Goal: Transaction & Acquisition: Purchase product/service

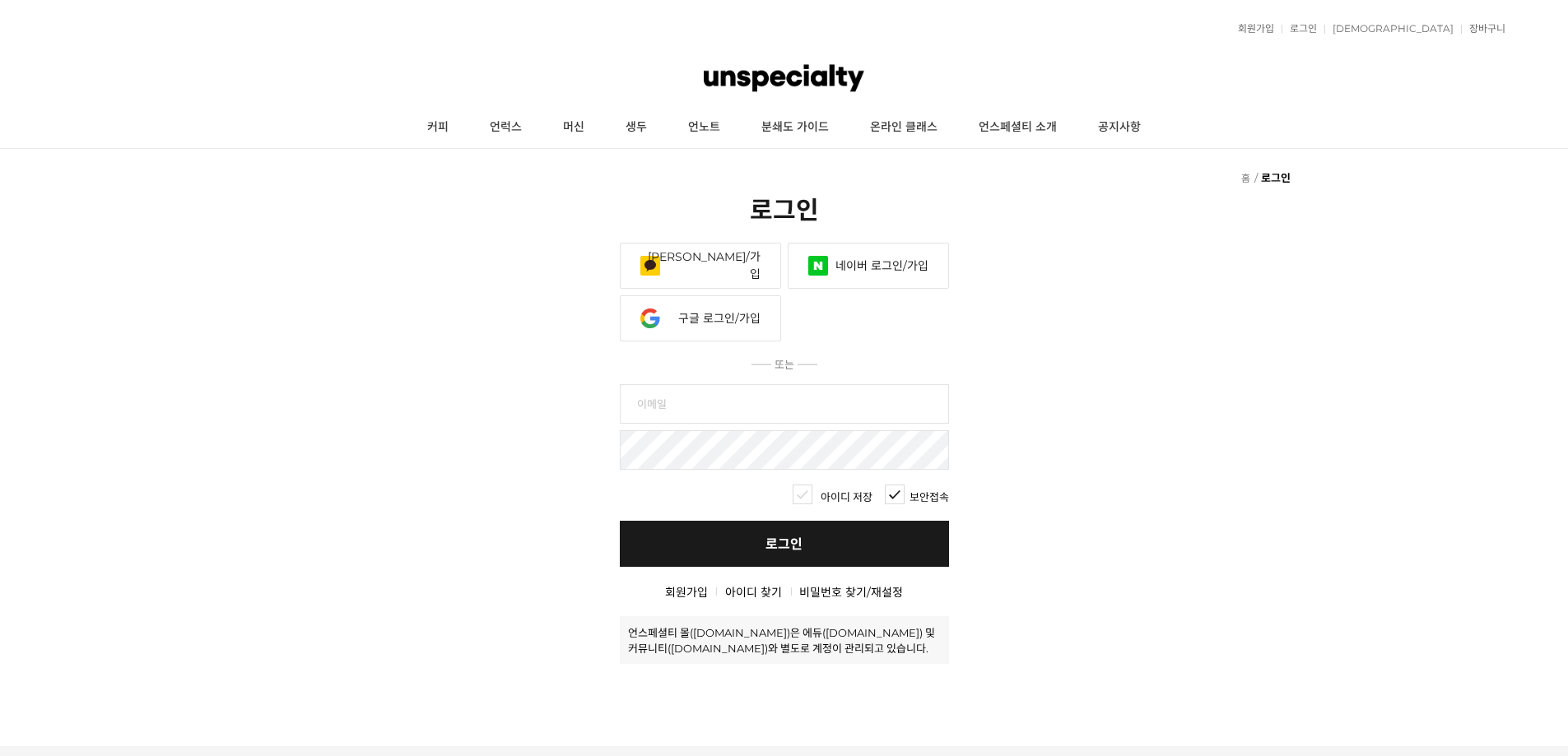
click at [662, 393] on input "text" at bounding box center [785, 404] width 329 height 40
type input "ㅠ"
type input "blazeful"
click at [816, 408] on input "blazeful" at bounding box center [785, 404] width 329 height 40
type input "blazeful@daum.net"
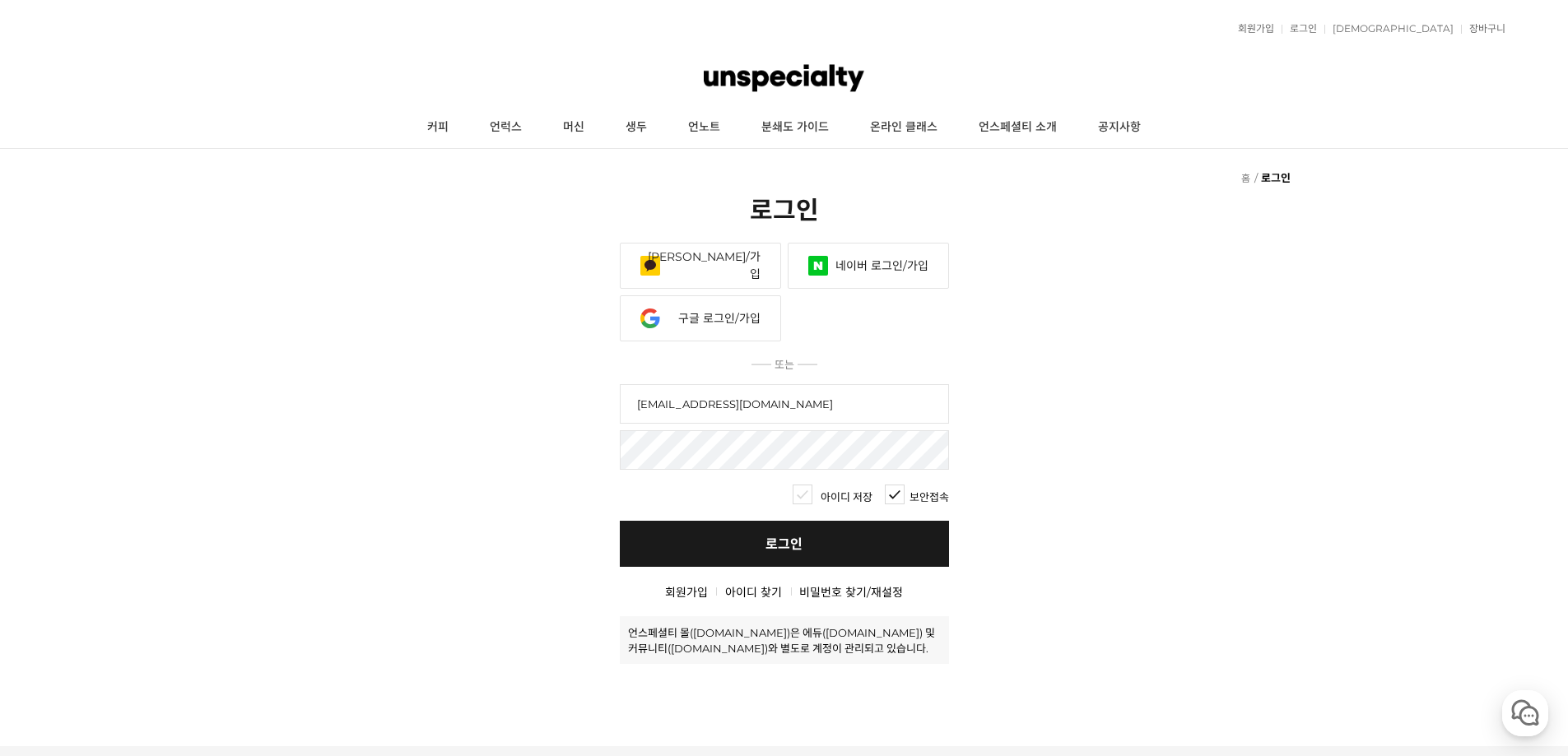
click at [749, 268] on link "[PERSON_NAME]/가입" at bounding box center [700, 265] width 161 height 46
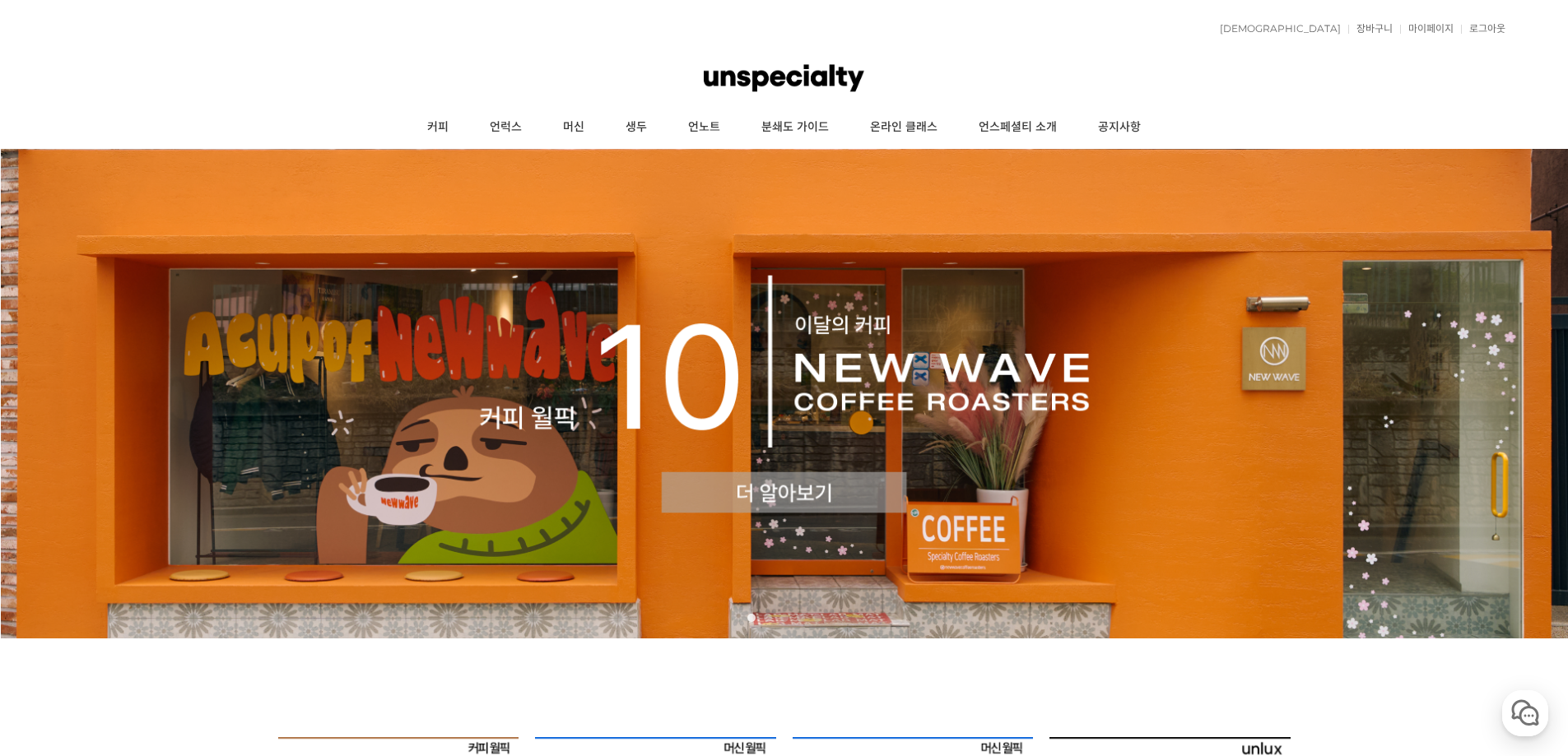
click at [727, 416] on img at bounding box center [784, 394] width 1568 height 490
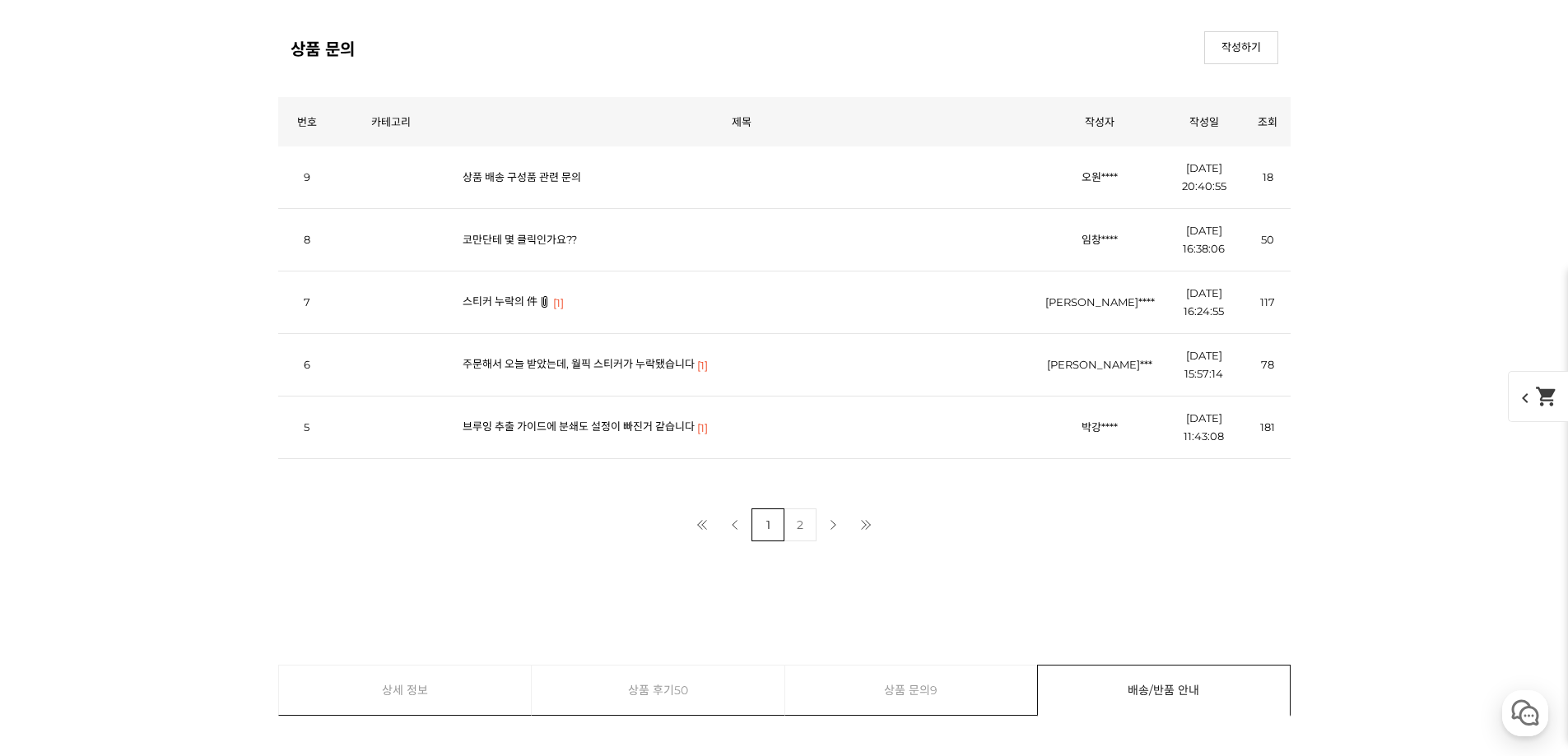
scroll to position [6705, 0]
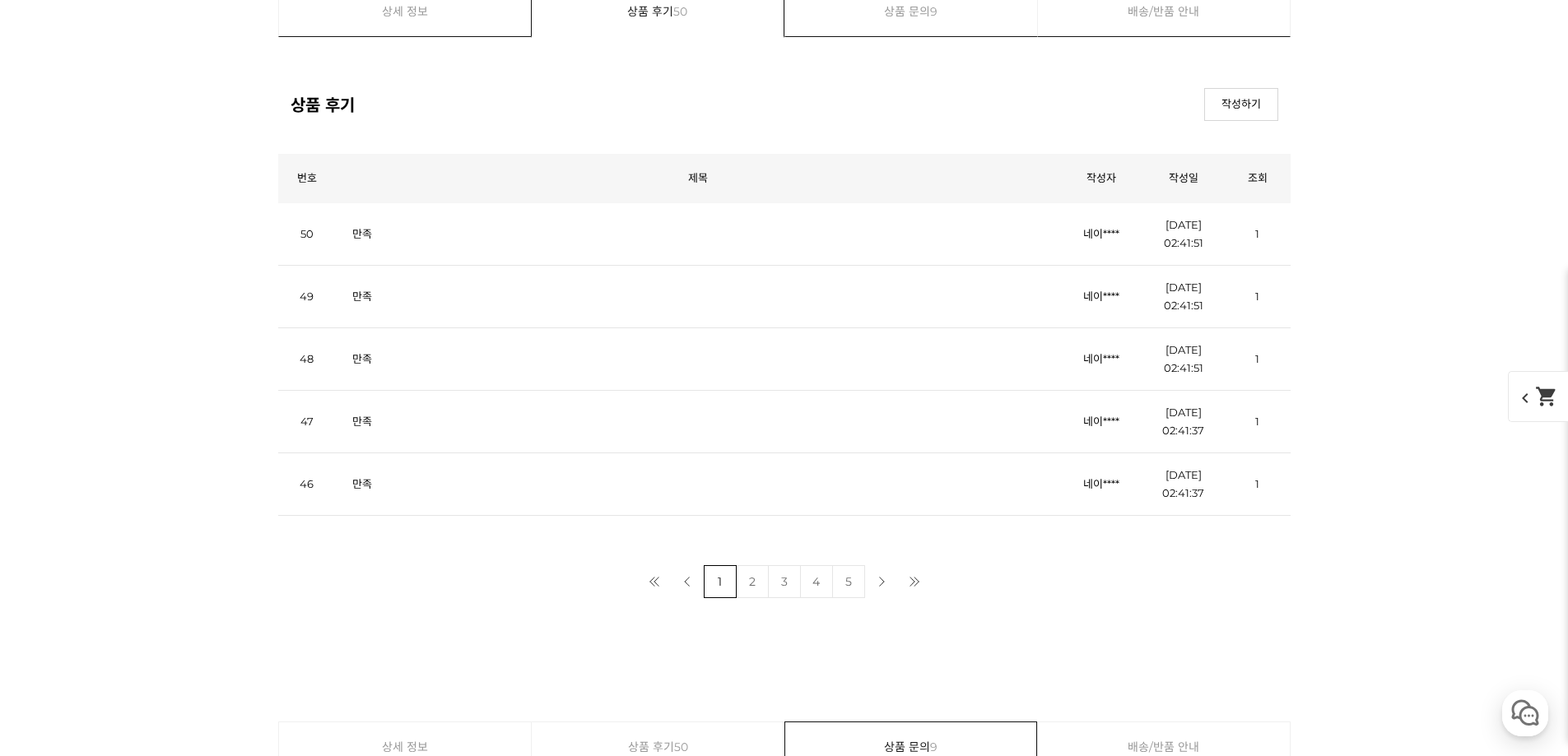
scroll to position [6623, 0]
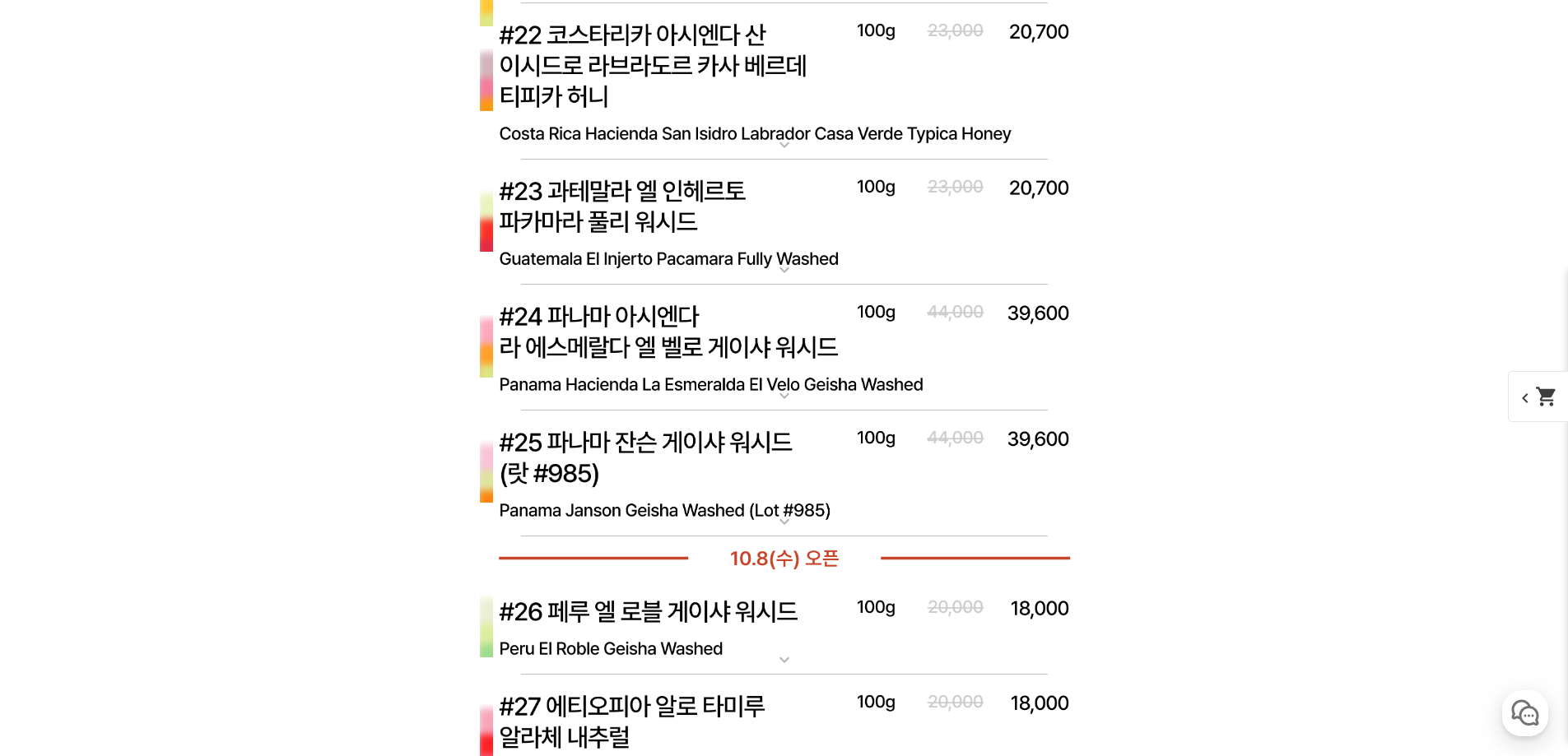
scroll to position [6870, 0]
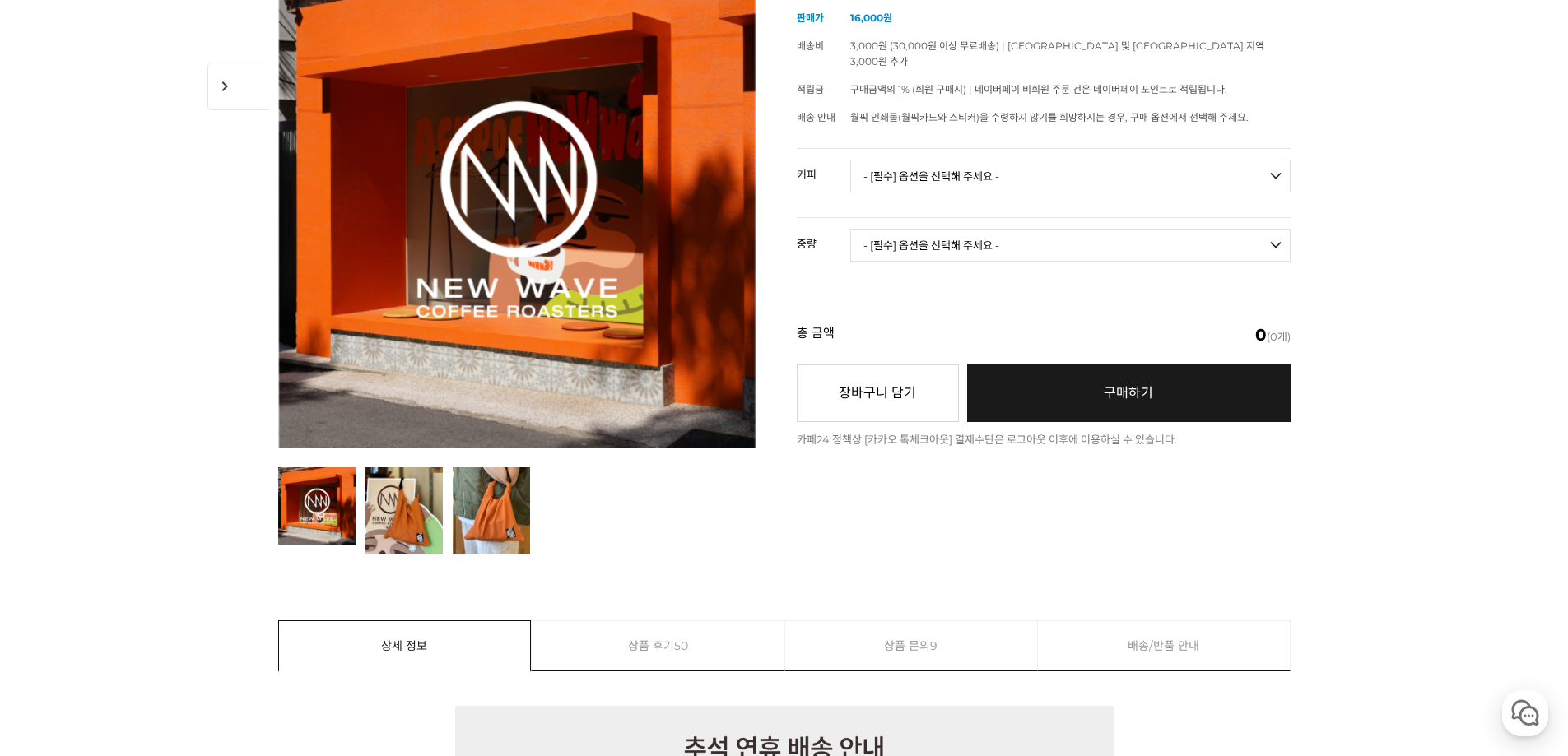
scroll to position [153, 0]
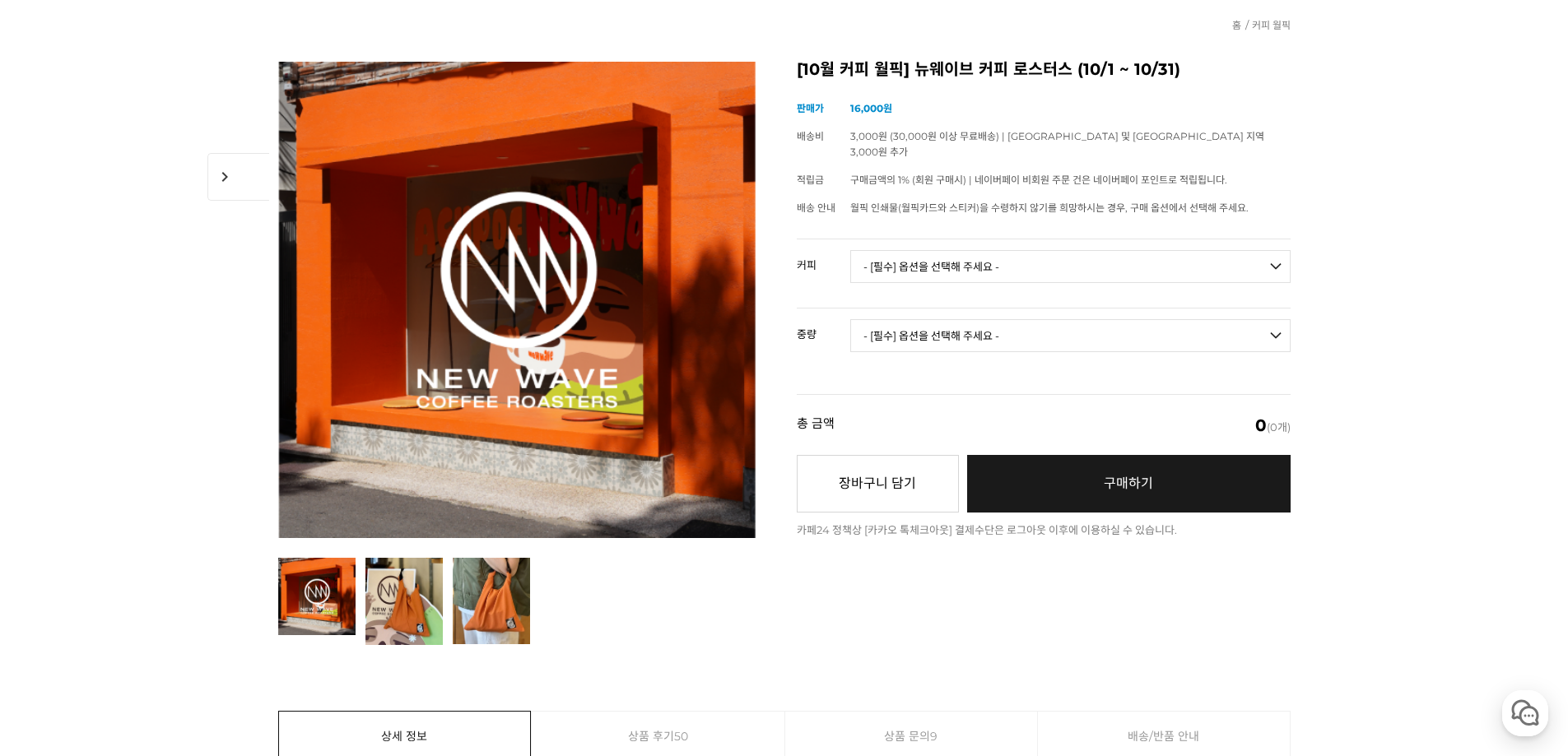
click at [970, 240] on td "- [필수] 옵션을 선택해 주세요 - ------------------- 언스페셜티 분쇄도 가이드 종이 받기 (주문 1건당 최대 1개 제공) …" at bounding box center [1070, 274] width 440 height 68
click at [966, 250] on select "- [필수] 옵션을 선택해 주세요 - ------------------- 언스페셜티 분쇄도 가이드 종이 받기 (주문 1건당 최대 1개 제공) …" at bounding box center [1070, 266] width 440 height 33
select select "[10.8 오픈] #11 케냐 곤도 피베리 풀리 워시드"
click at [850, 250] on select "- [필수] 옵션을 선택해 주세요 - ------------------- 언스페셜티 분쇄도 가이드 종이 받기 (주문 1건당 최대 1개 제공) …" at bounding box center [1070, 266] width 440 height 33
click at [1092, 319] on select "- [필수] 옵션을 선택해 주세요 - ------------------- 200g" at bounding box center [1070, 335] width 440 height 33
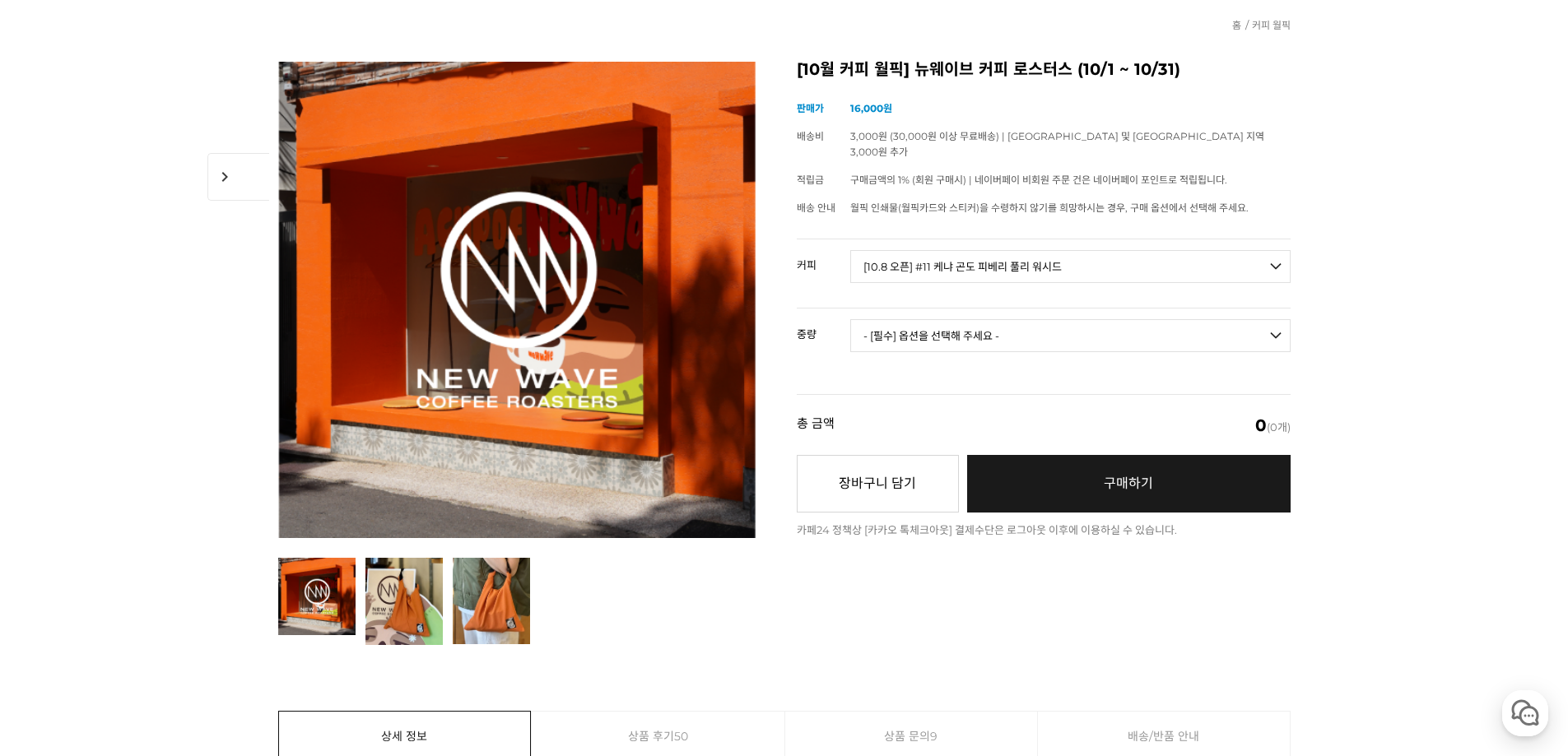
select select "200g"
click at [850, 319] on select "- [필수] 옵션을 선택해 주세요 - ------------------- 200g" at bounding box center [1070, 335] width 440 height 33
select select "*"
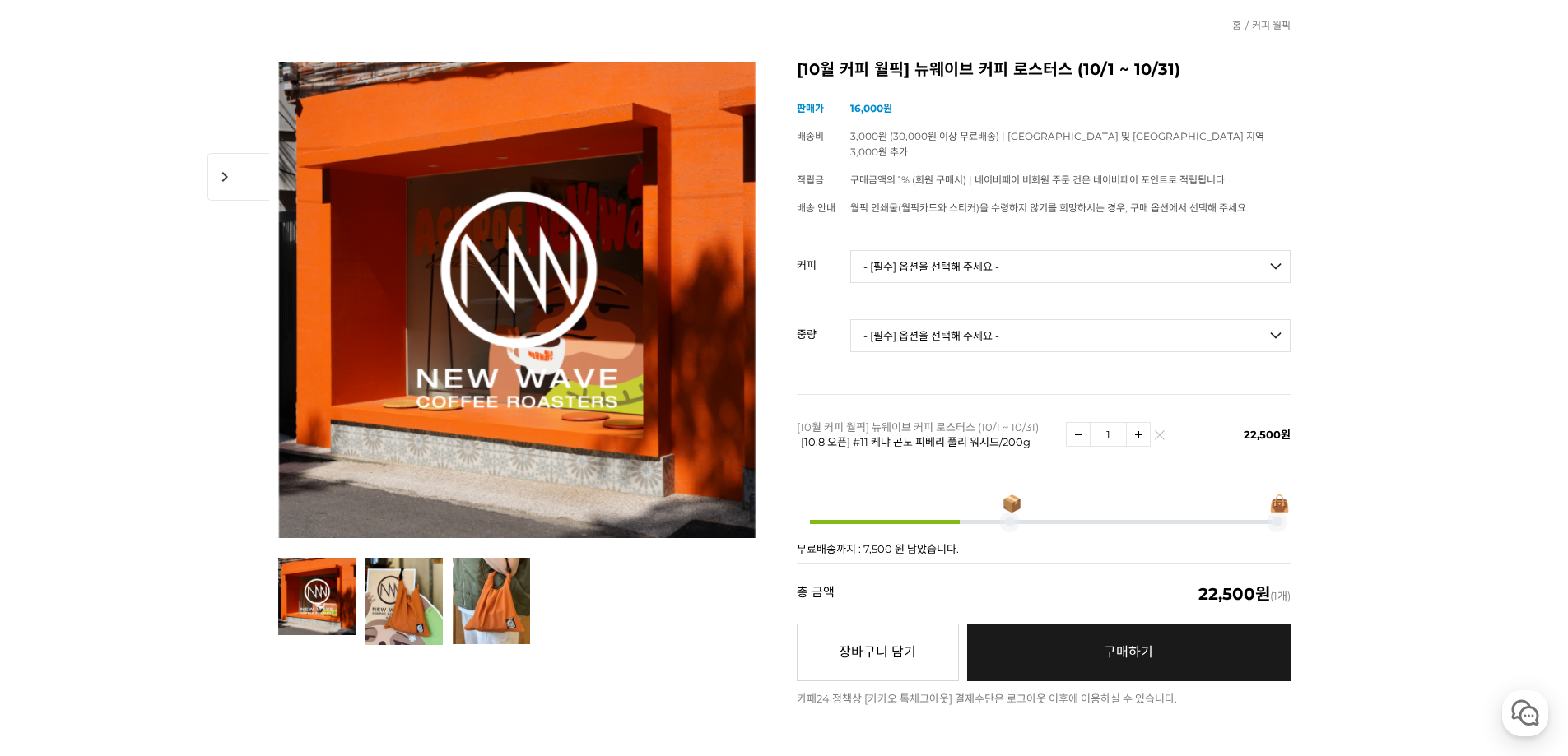
drag, startPoint x: 1458, startPoint y: 252, endPoint x: 1510, endPoint y: 158, distance: 107.4
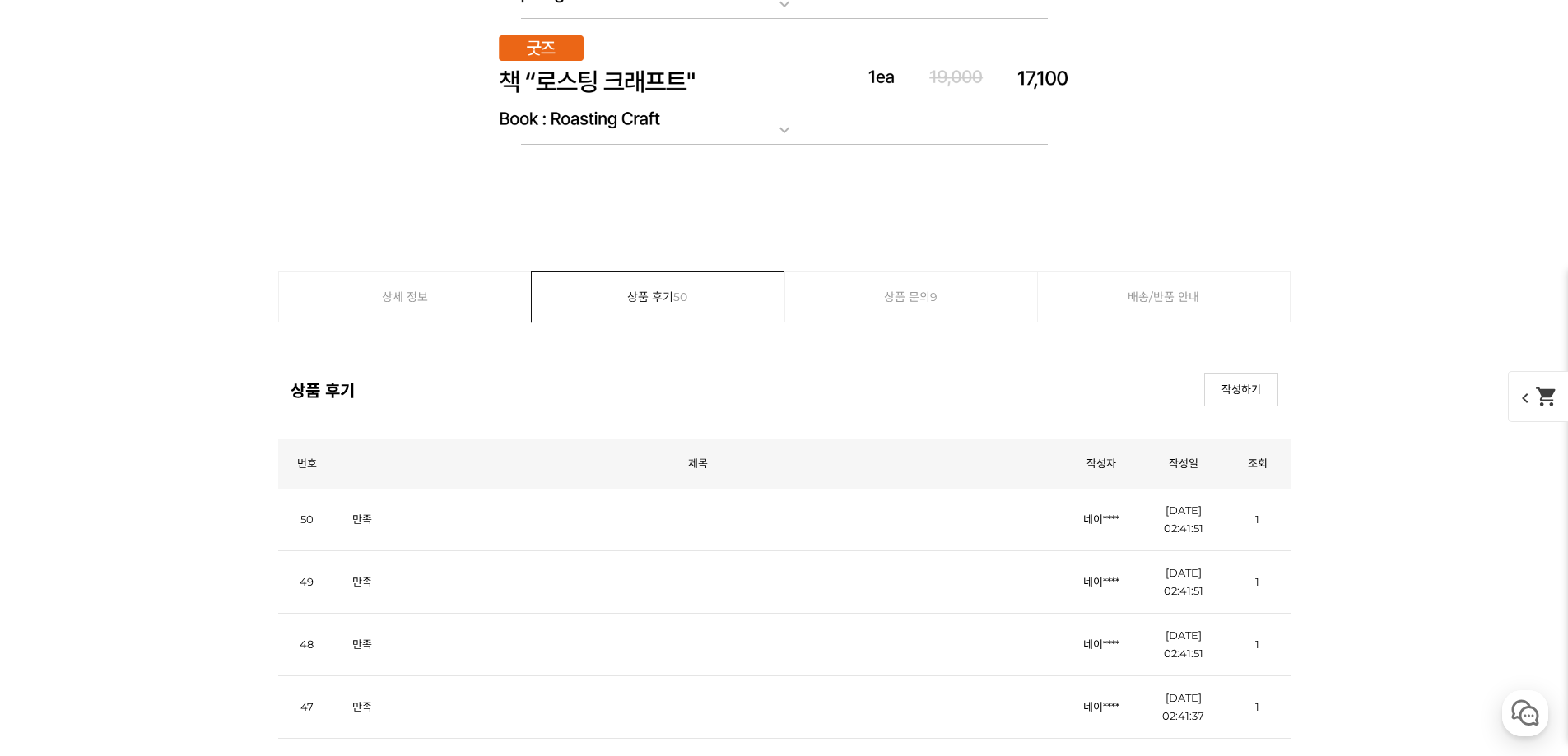
scroll to position [9585, 0]
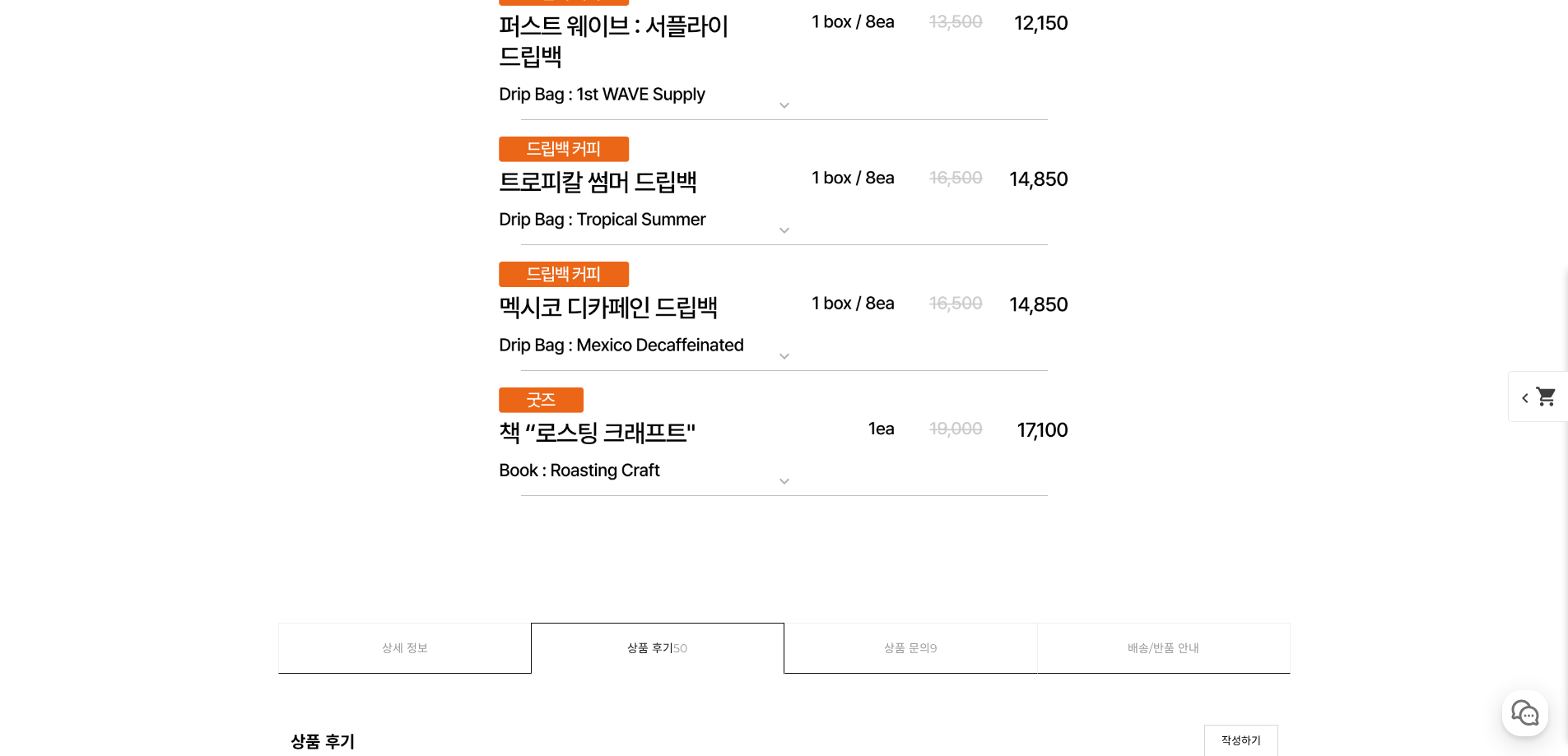
scroll to position [9996, 0]
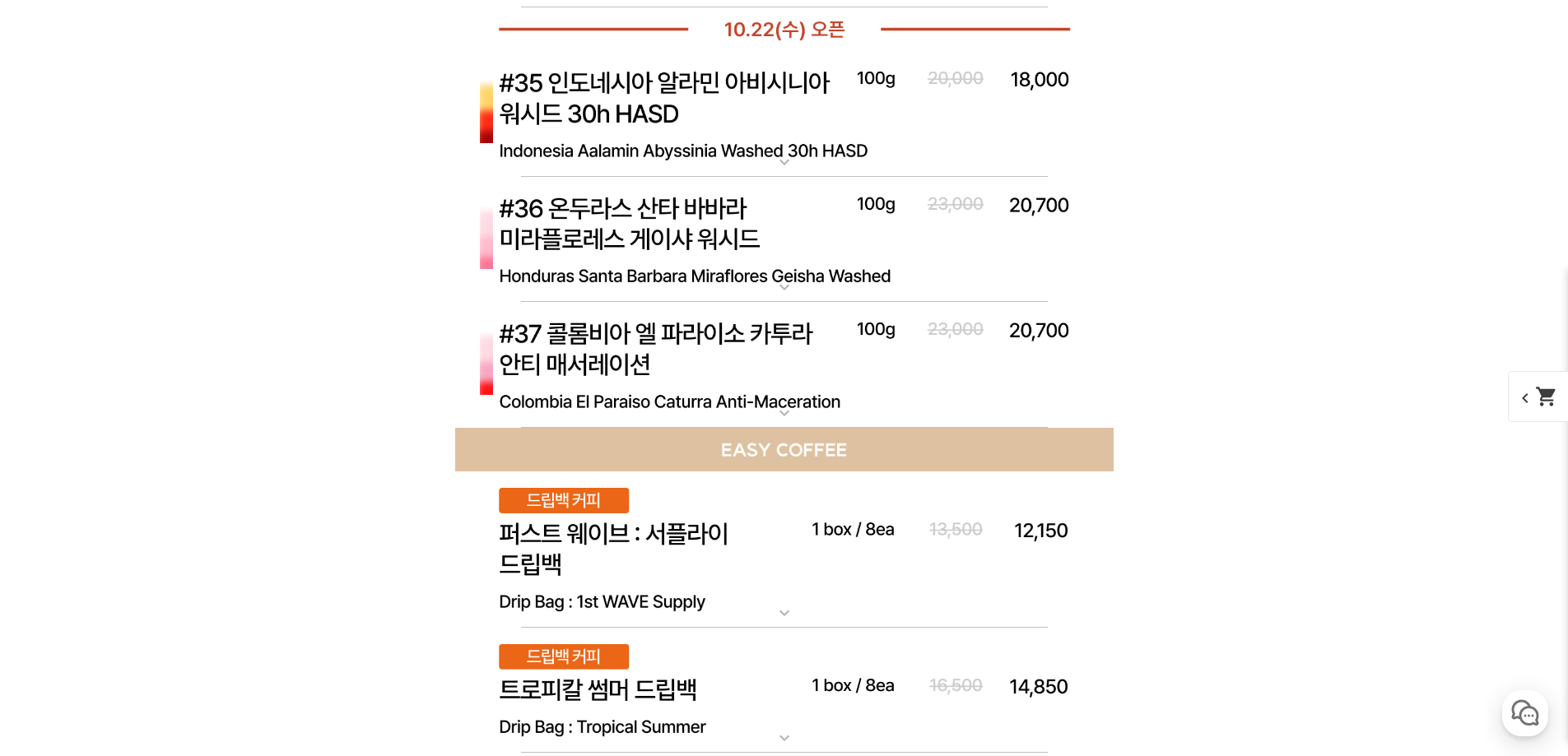
scroll to position [9337, 0]
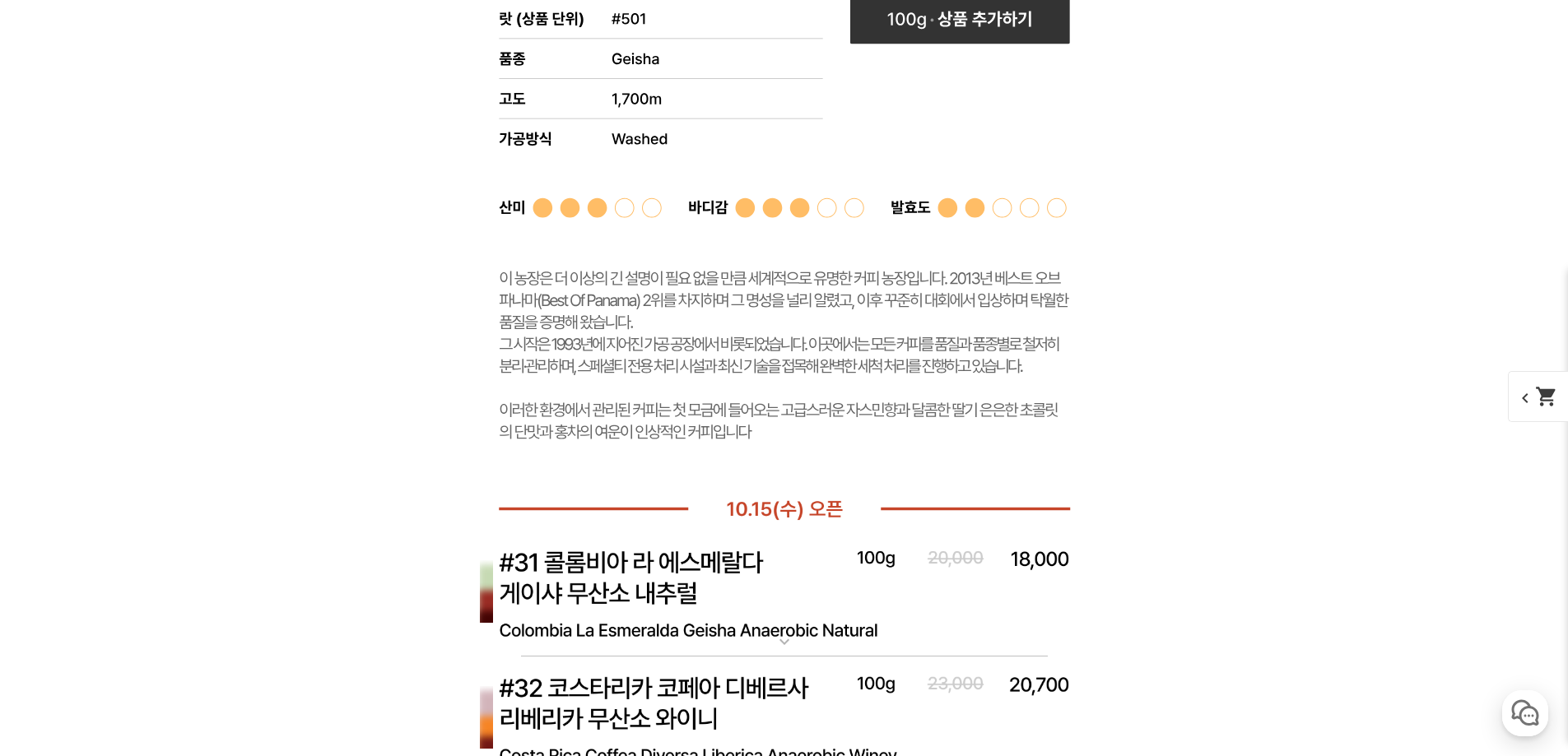
scroll to position [9173, 0]
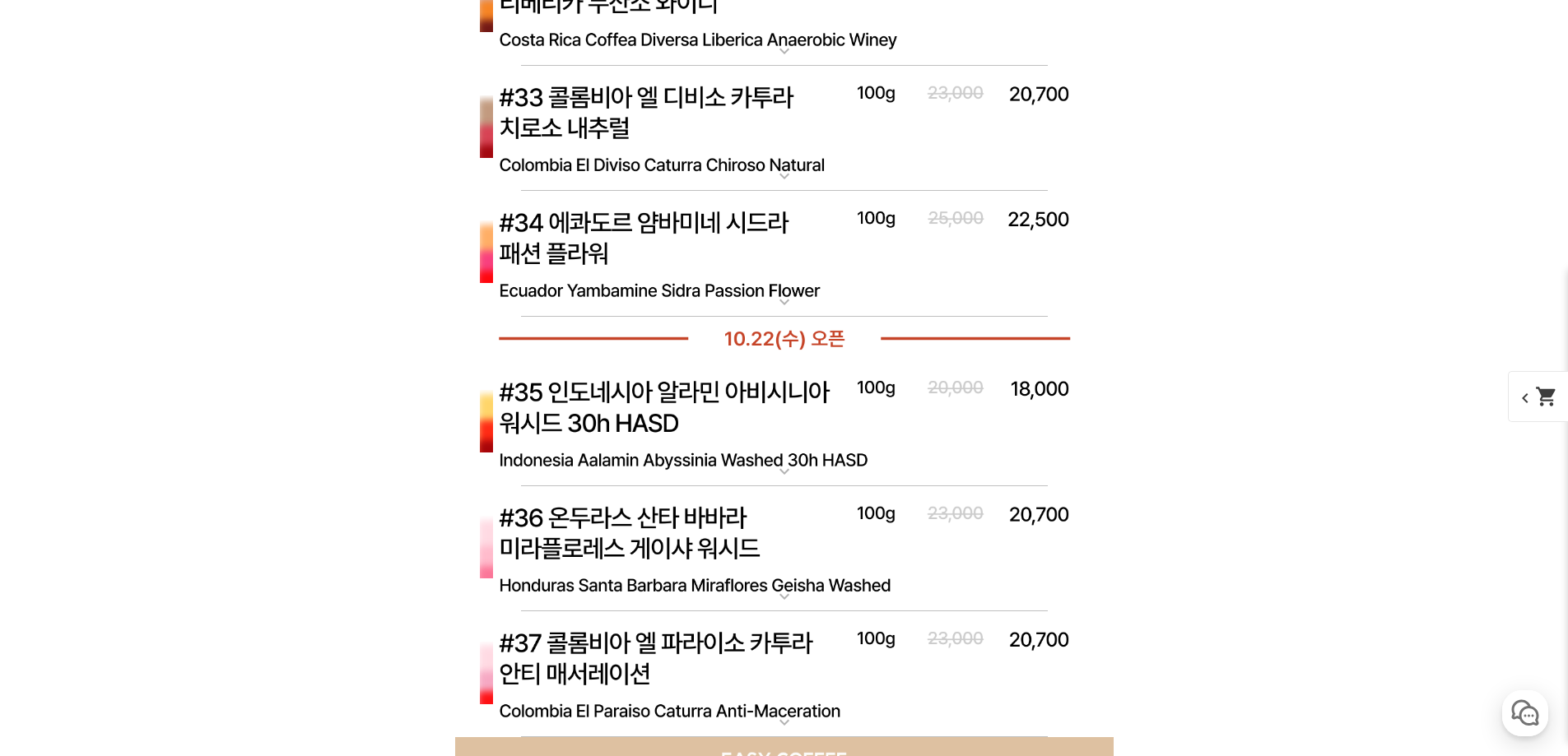
scroll to position [11527, 0]
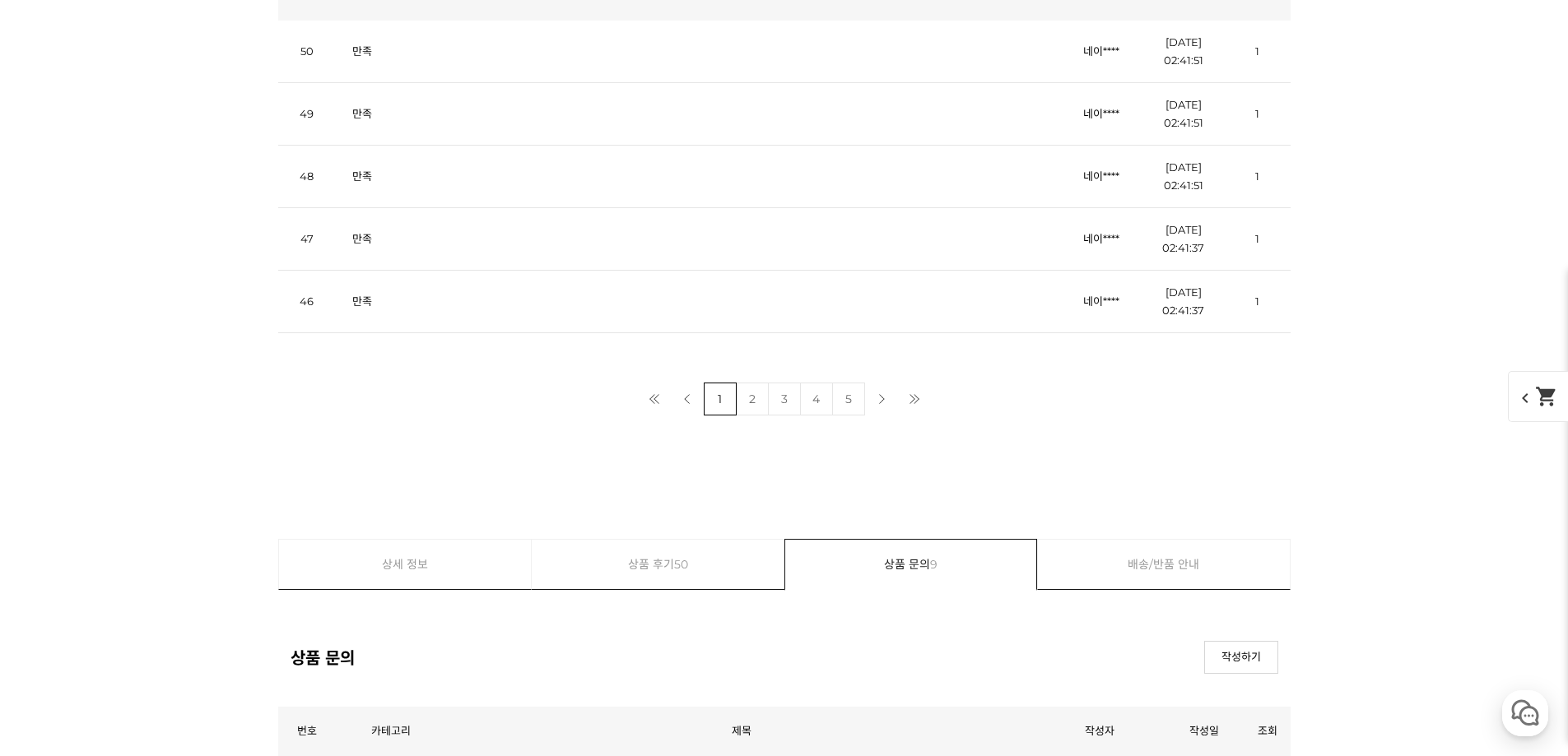
scroll to position [11773, 0]
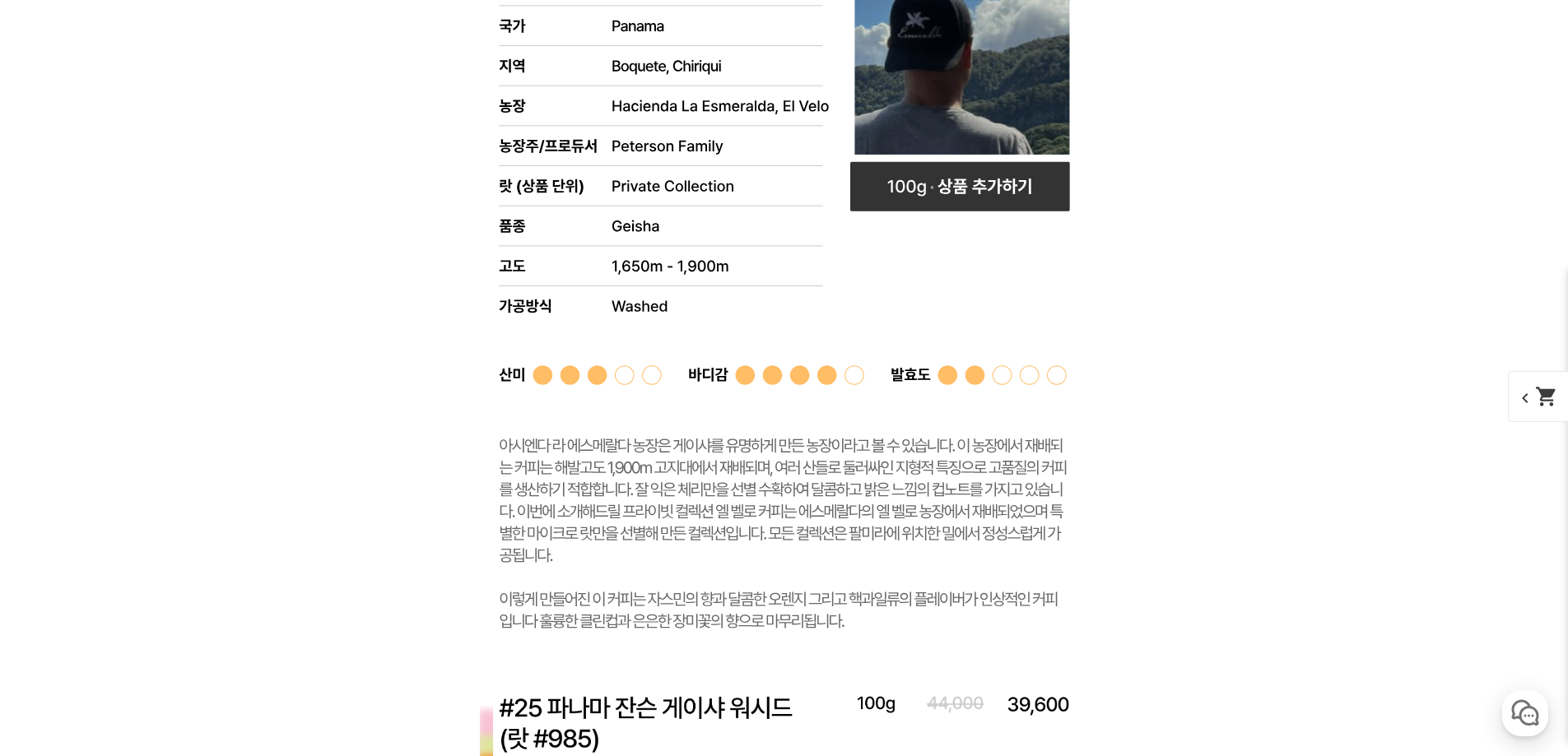
scroll to position [7576, 0]
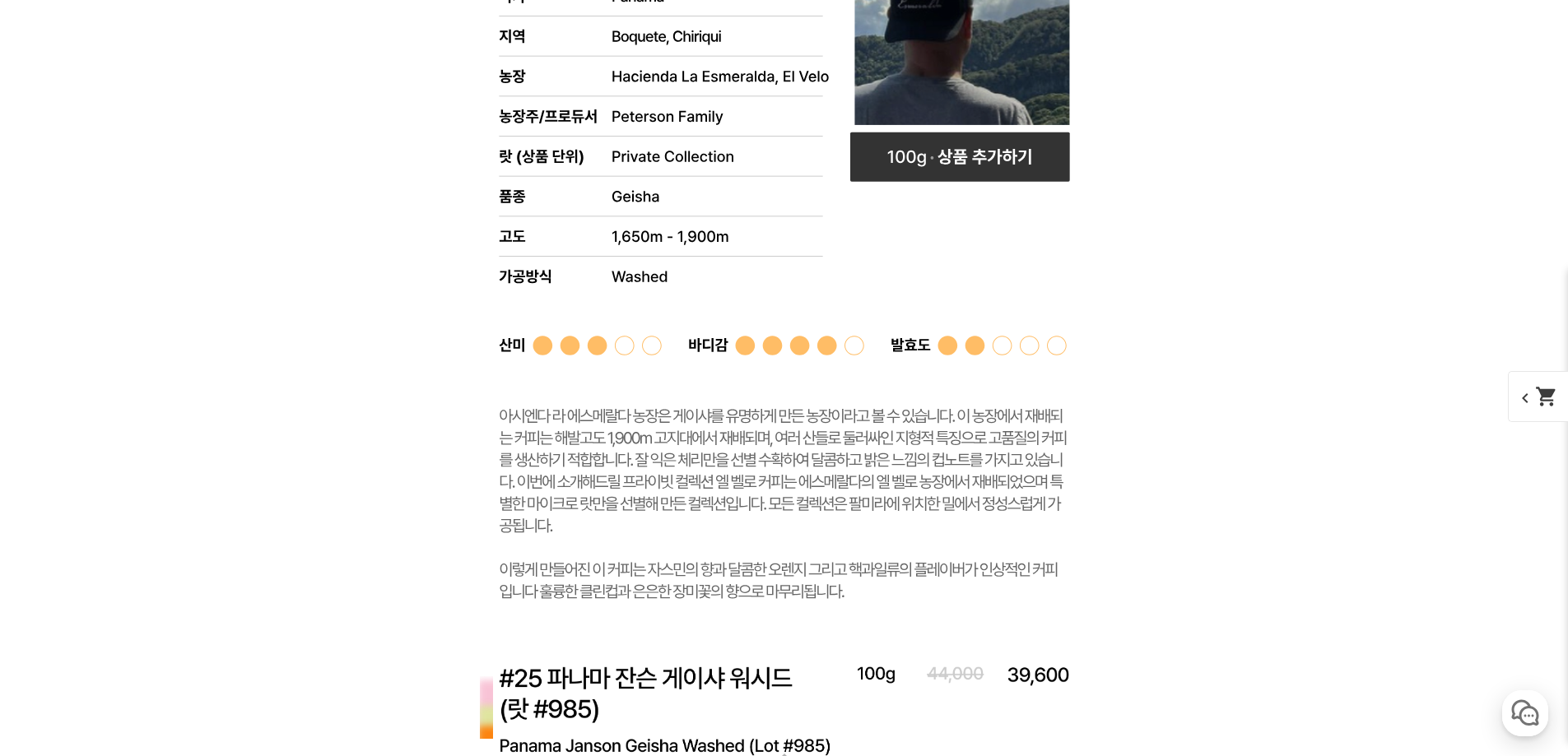
click at [1204, 408] on div "게시글 신고하기 신고사유 관련없는 내용 욕설/비방 개인정보유출 광고/홍보글 기타 신고해주신 내용은 쇼핑몰 운영자의 검토 후 내부 운영 정책에 …" at bounding box center [784, 57] width 1012 height 13537
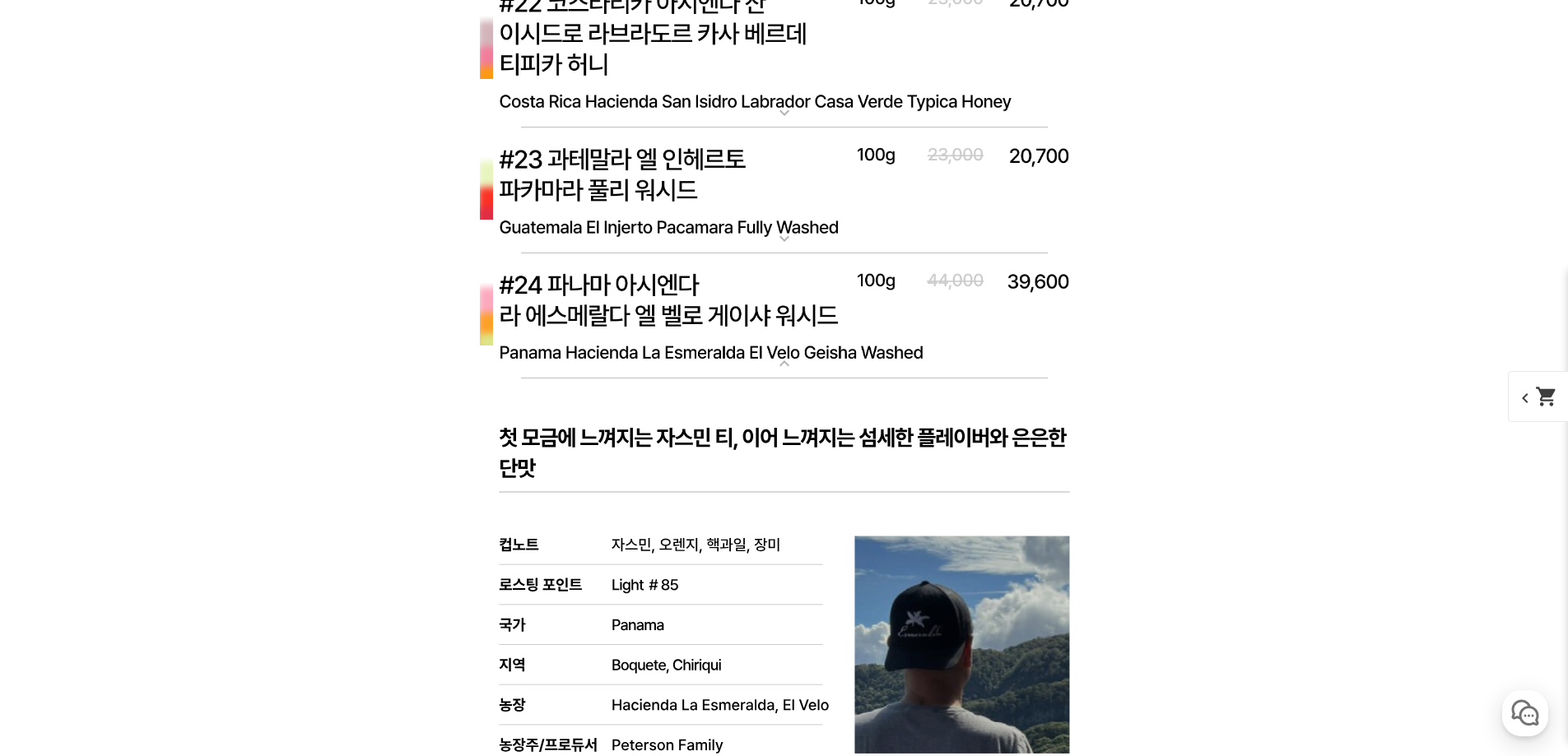
scroll to position [6918, 0]
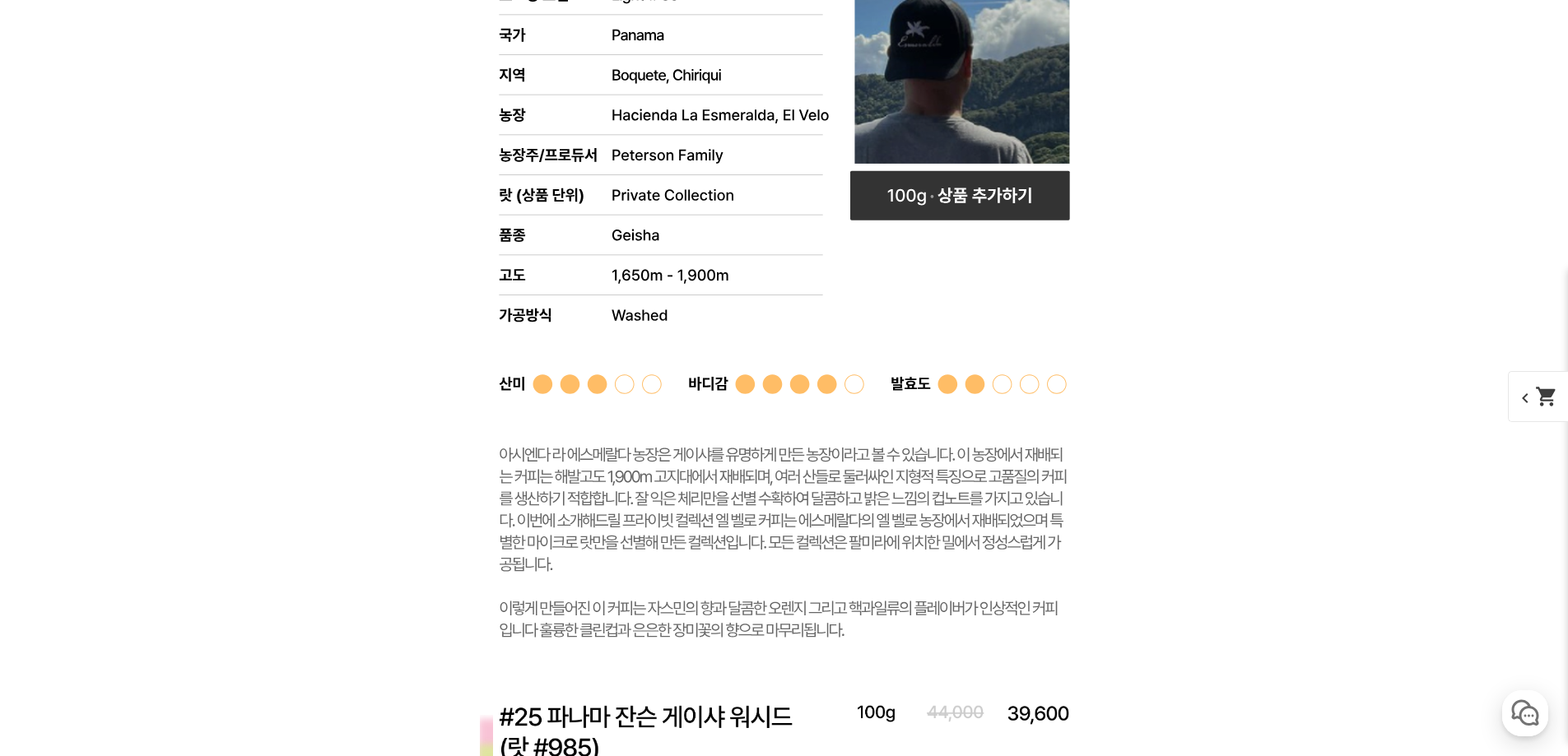
scroll to position [6671, 0]
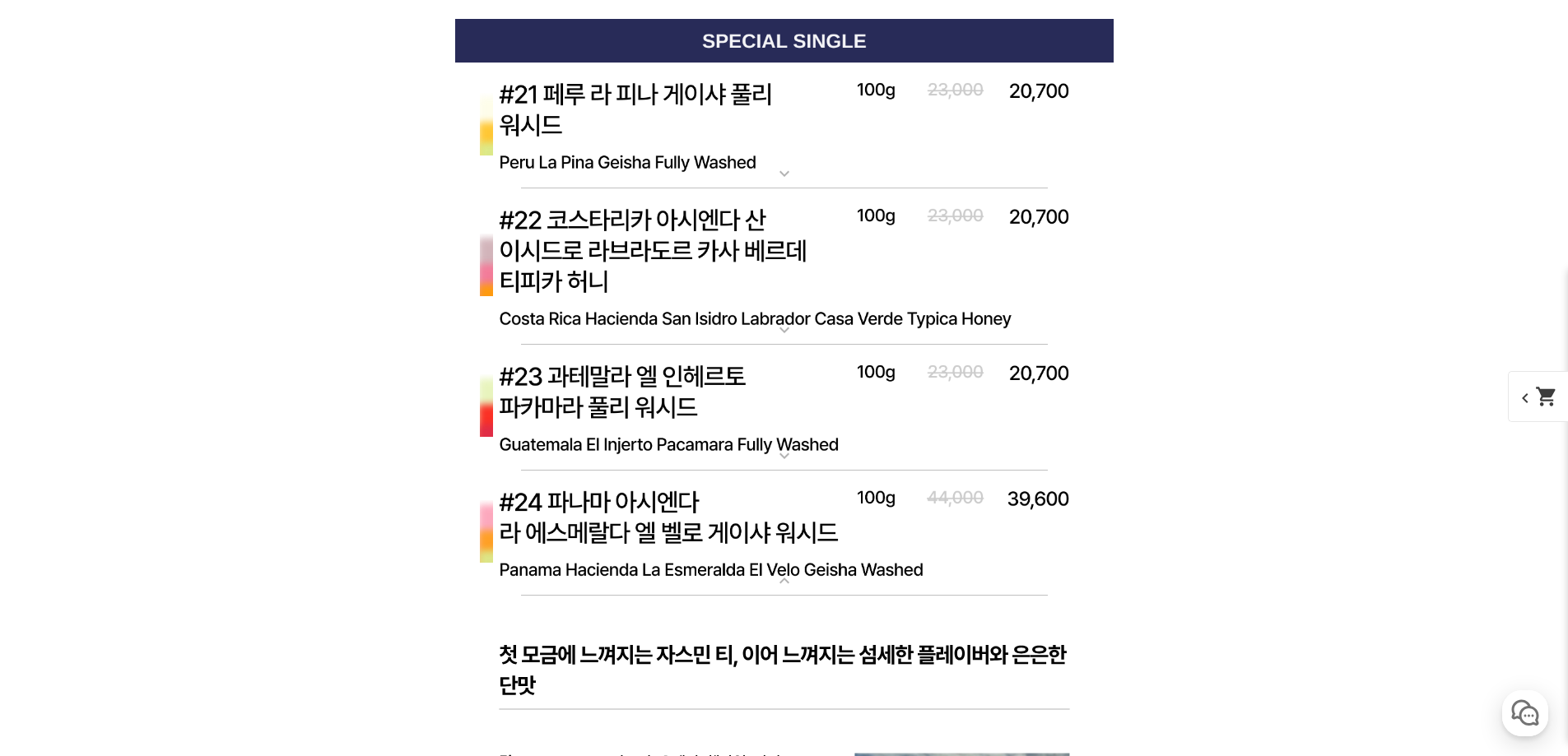
scroll to position [6013, 0]
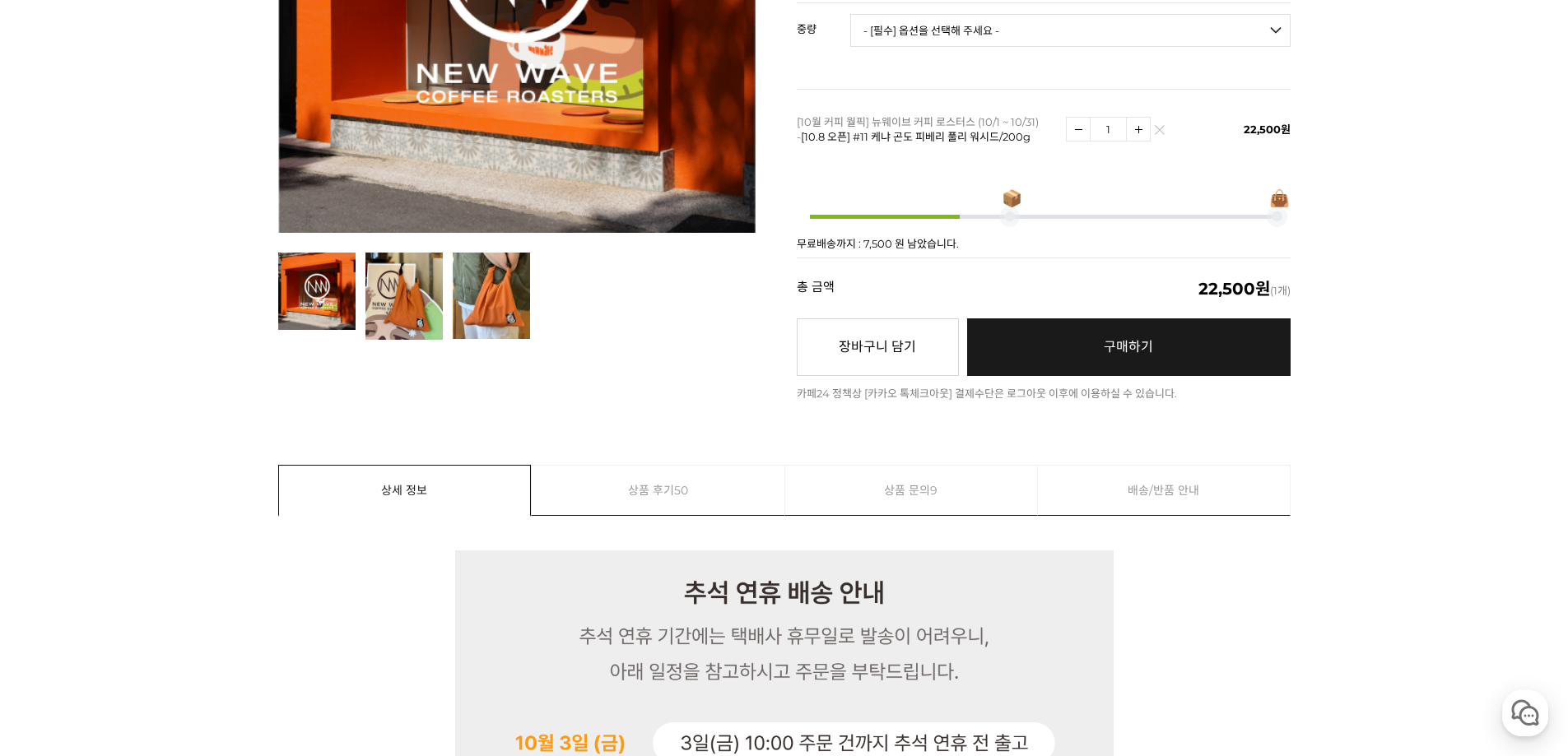
scroll to position [296, 0]
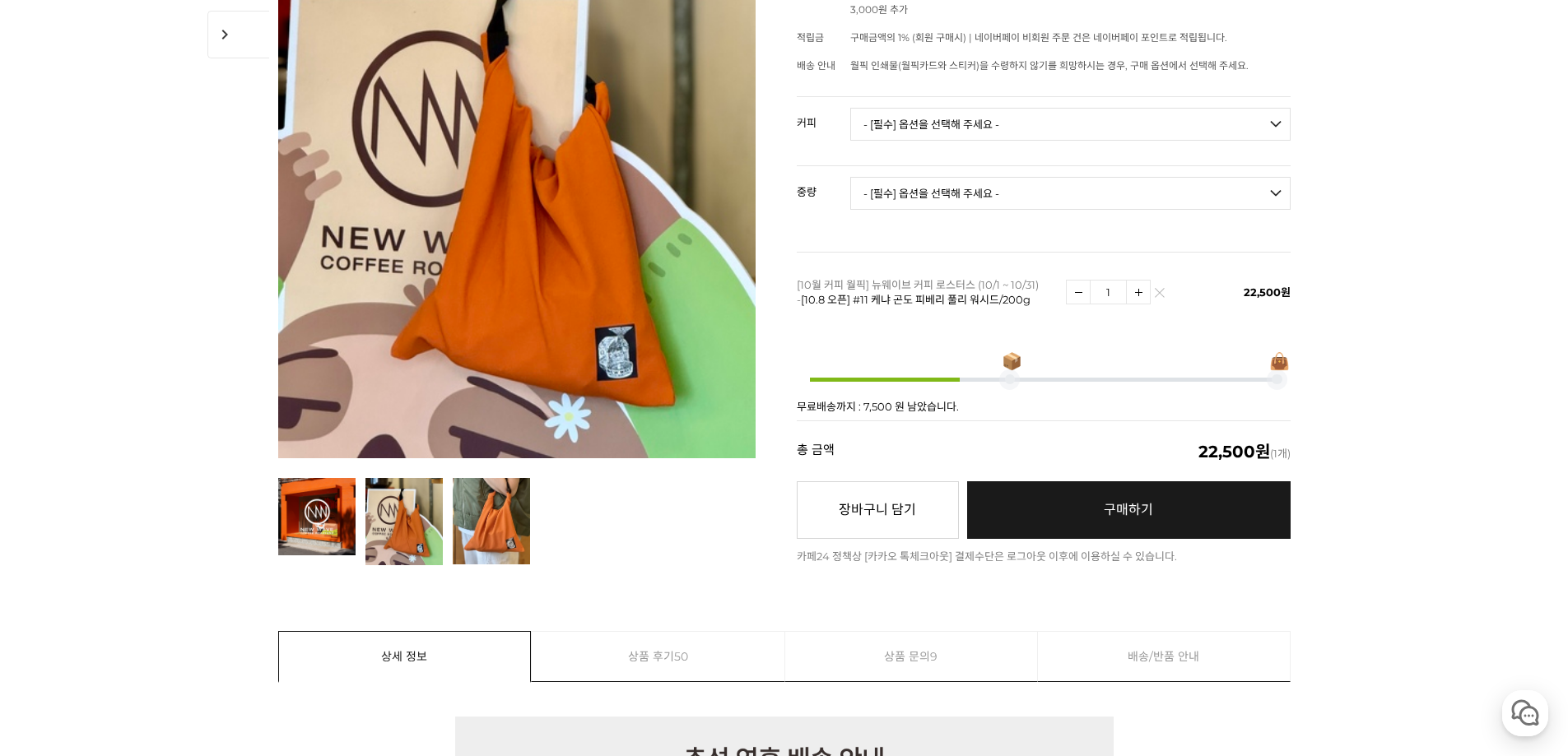
click at [1000, 108] on select "- [필수] 옵션을 선택해 주세요 - ------------------- 언스페셜티 분쇄도 가이드 종이 받기 (주문 1건당 최대 1개 제공) …" at bounding box center [1070, 124] width 440 height 33
select select "#7 에티오피아 [PERSON_NAME] #1 에얼룸 내추럴"
click at [850, 108] on select "- [필수] 옵션을 선택해 주세요 - ------------------- 언스페셜티 분쇄도 가이드 종이 받기 (주문 1건당 최대 1개 제공) …" at bounding box center [1070, 124] width 440 height 33
click at [977, 191] on select "- [필수] 옵션을 선택해 주세요 - ------------------- 200g" at bounding box center [1070, 193] width 440 height 33
select select "200g"
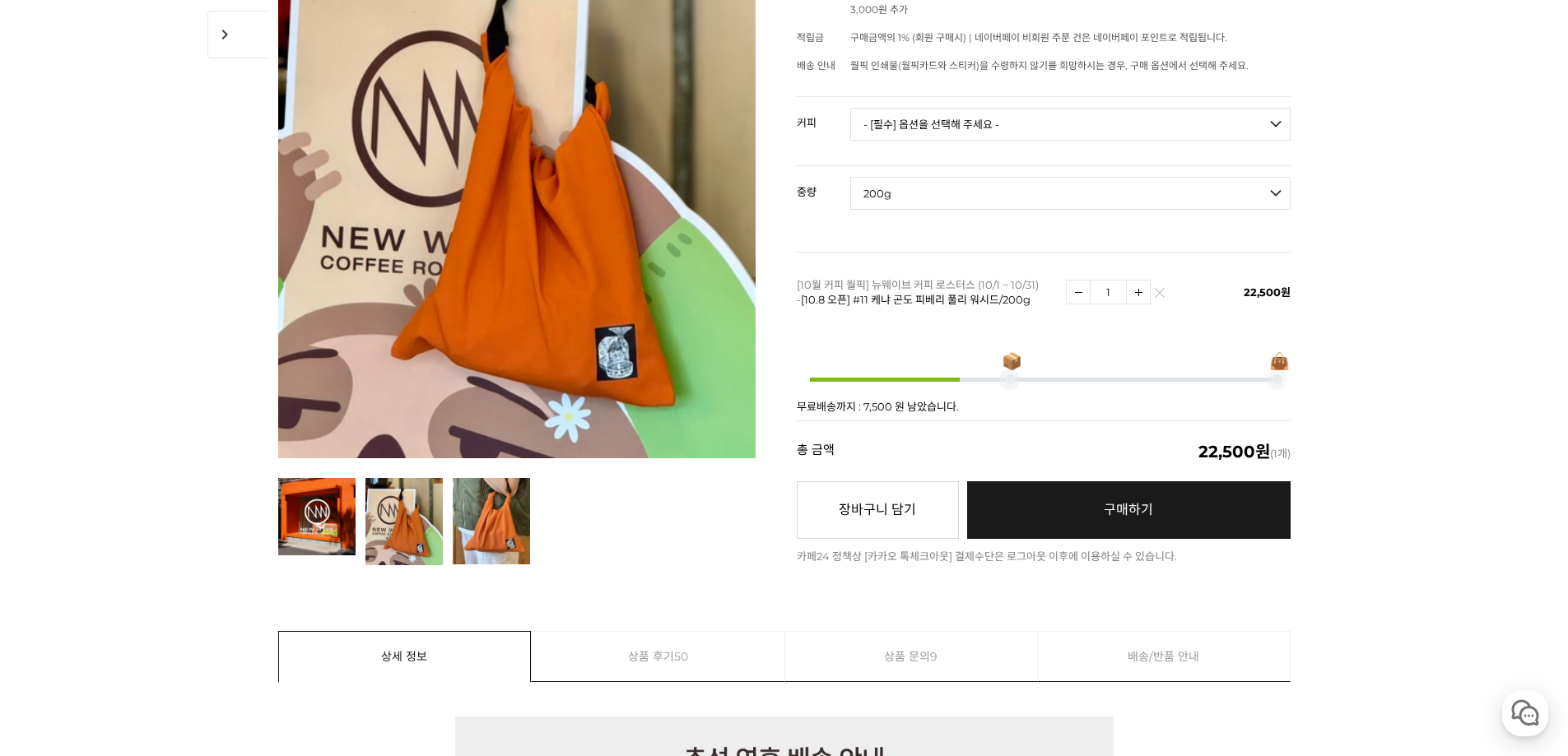
click at [850, 177] on select "- [필수] 옵션을 선택해 주세요 - ------------------- 200g" at bounding box center [1070, 193] width 440 height 33
select select "*"
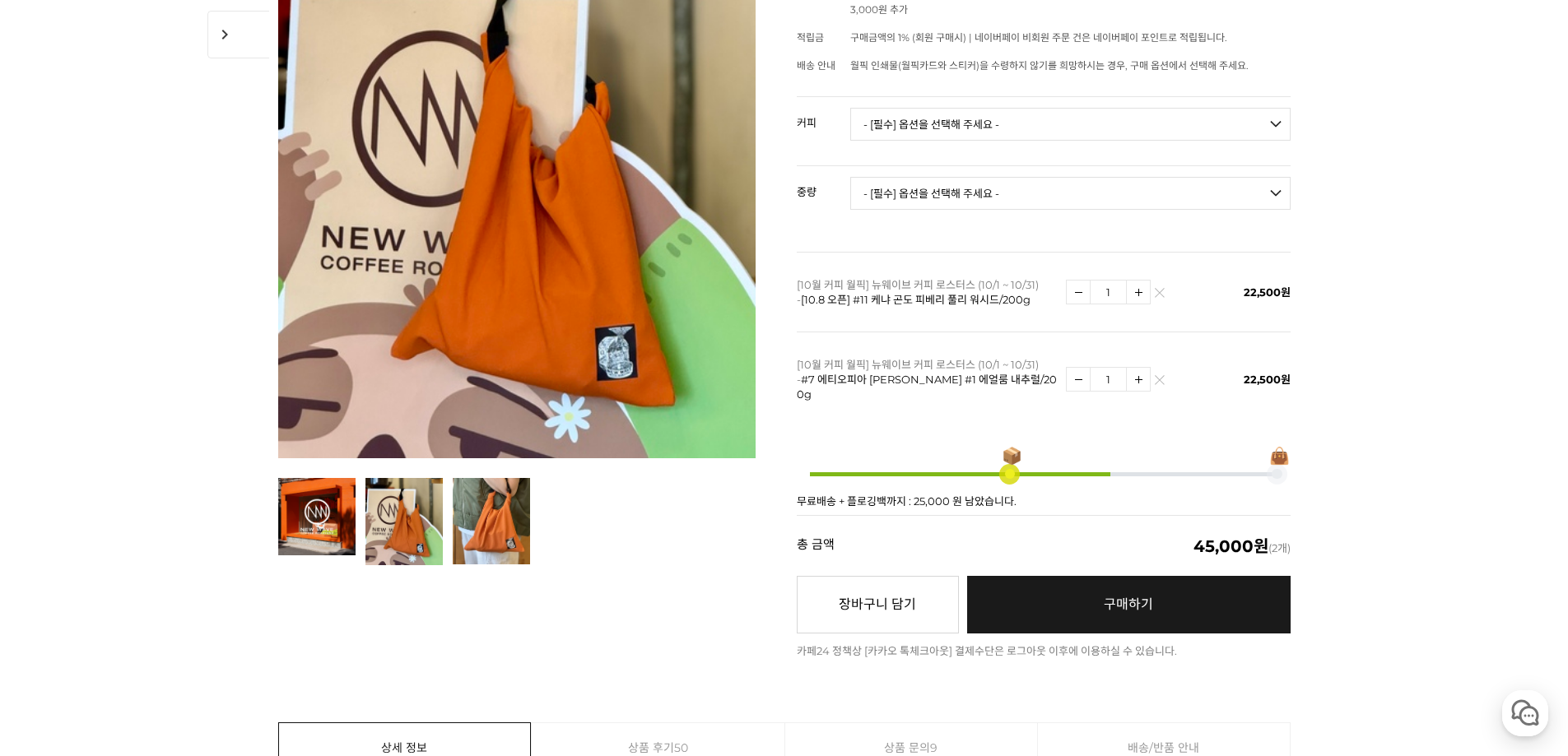
click at [929, 225] on div "상품 옵션 커피 - [필수] 옵션을 선택해 주세요 - ------------------- 언스페셜티 분쇄도 가이드 종이 받기 (주문 1건당 최…" at bounding box center [1043, 306] width 494 height 419
click at [1099, 579] on link "구매하기 예약주문 REGULAR DELIVERY" at bounding box center [1129, 605] width 324 height 57
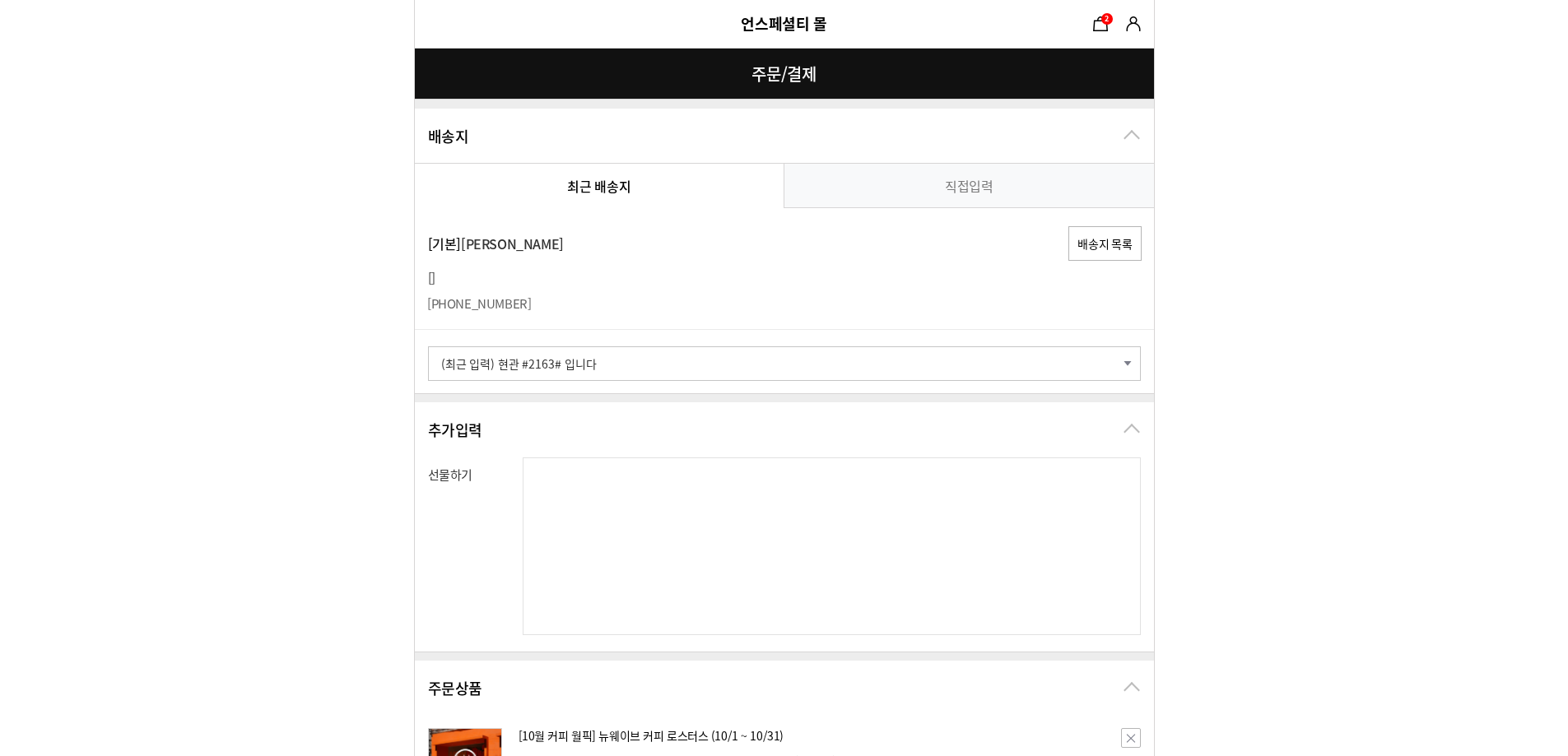
select select "card_17"
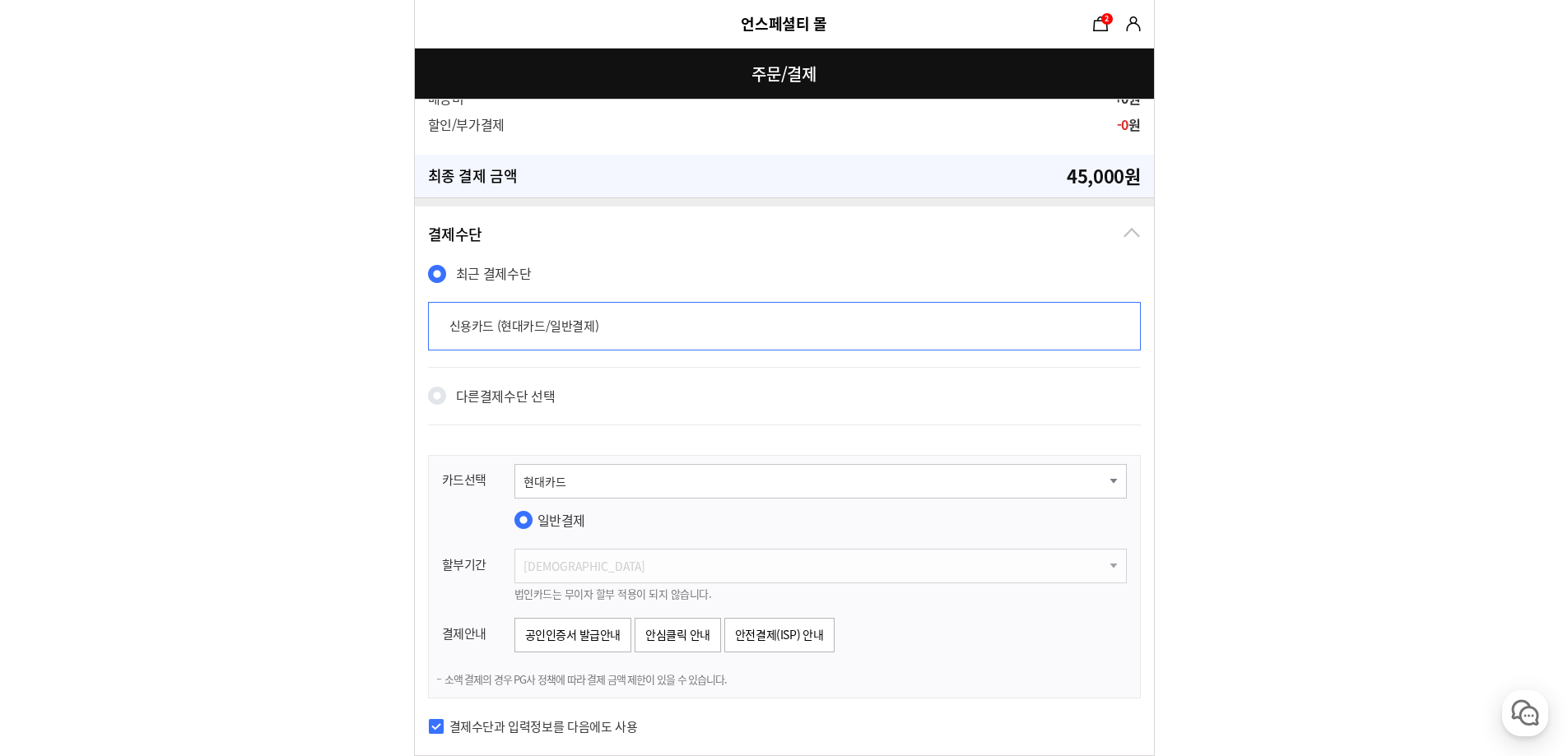
scroll to position [1234, 0]
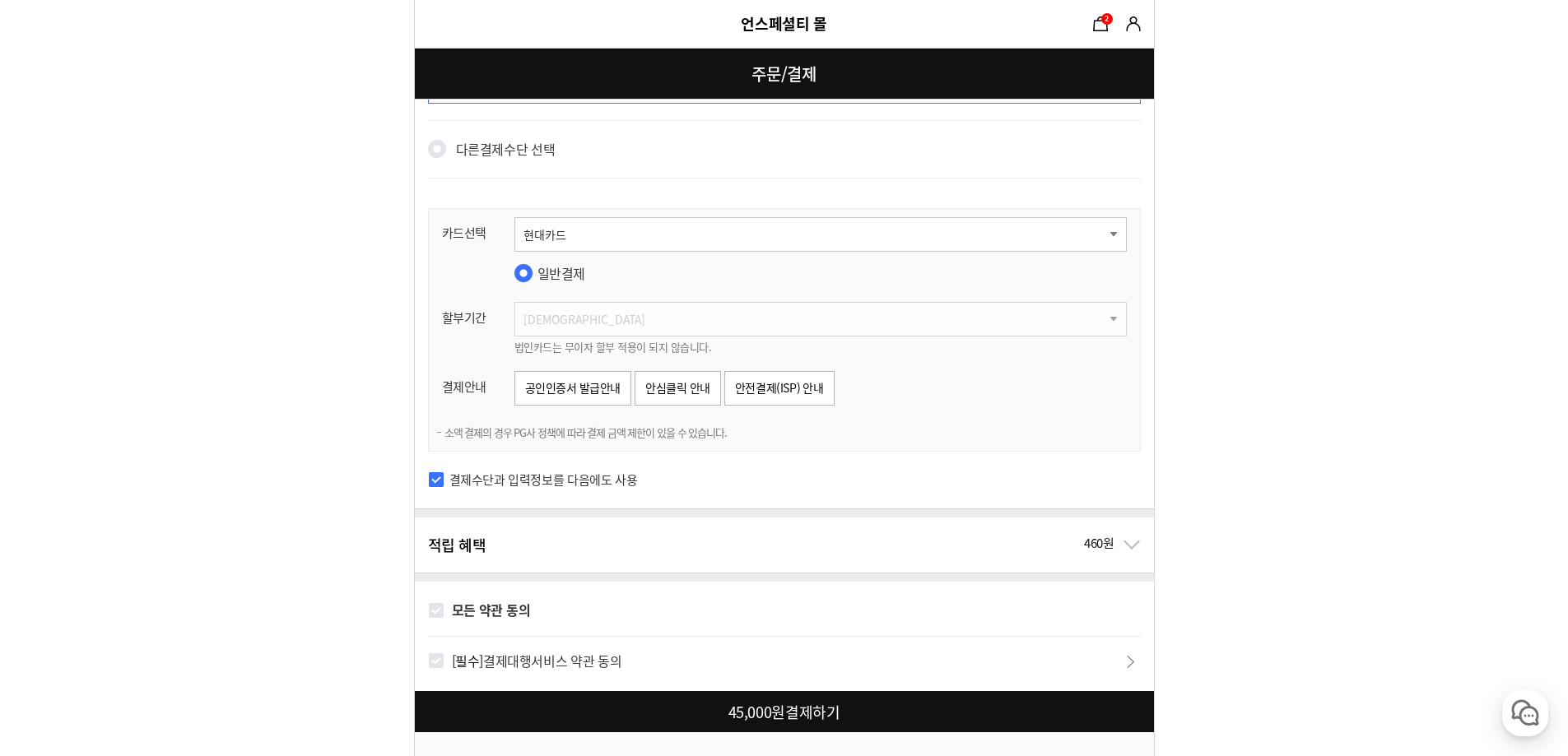
click at [482, 612] on strong "모든 약관 동의" at bounding box center [492, 609] width 79 height 19
click at [444, 612] on input "모든 약관 동의" at bounding box center [436, 610] width 16 height 16
checkbox input "true"
click at [565, 717] on div at bounding box center [787, 711] width 746 height 41
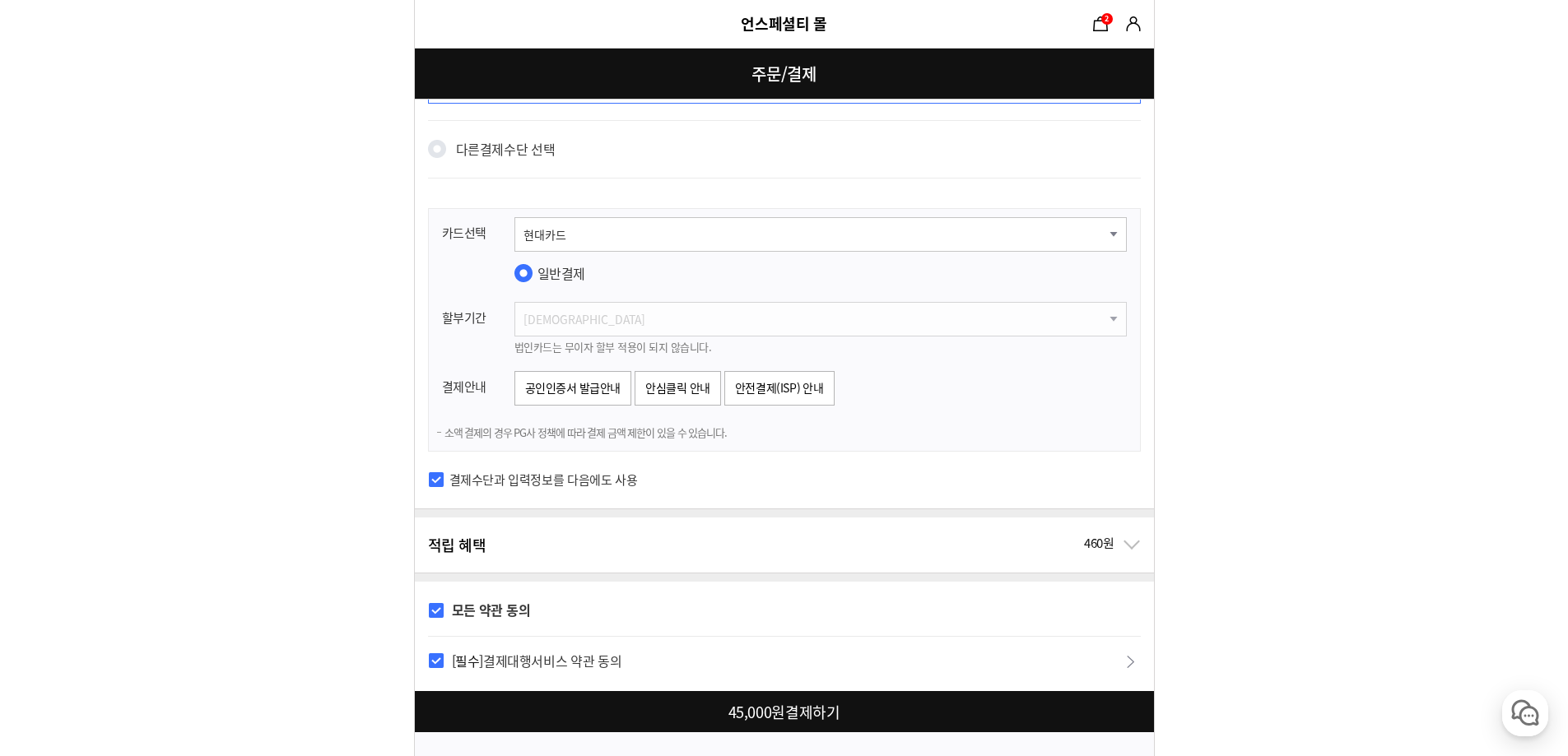
checkbox input "true"
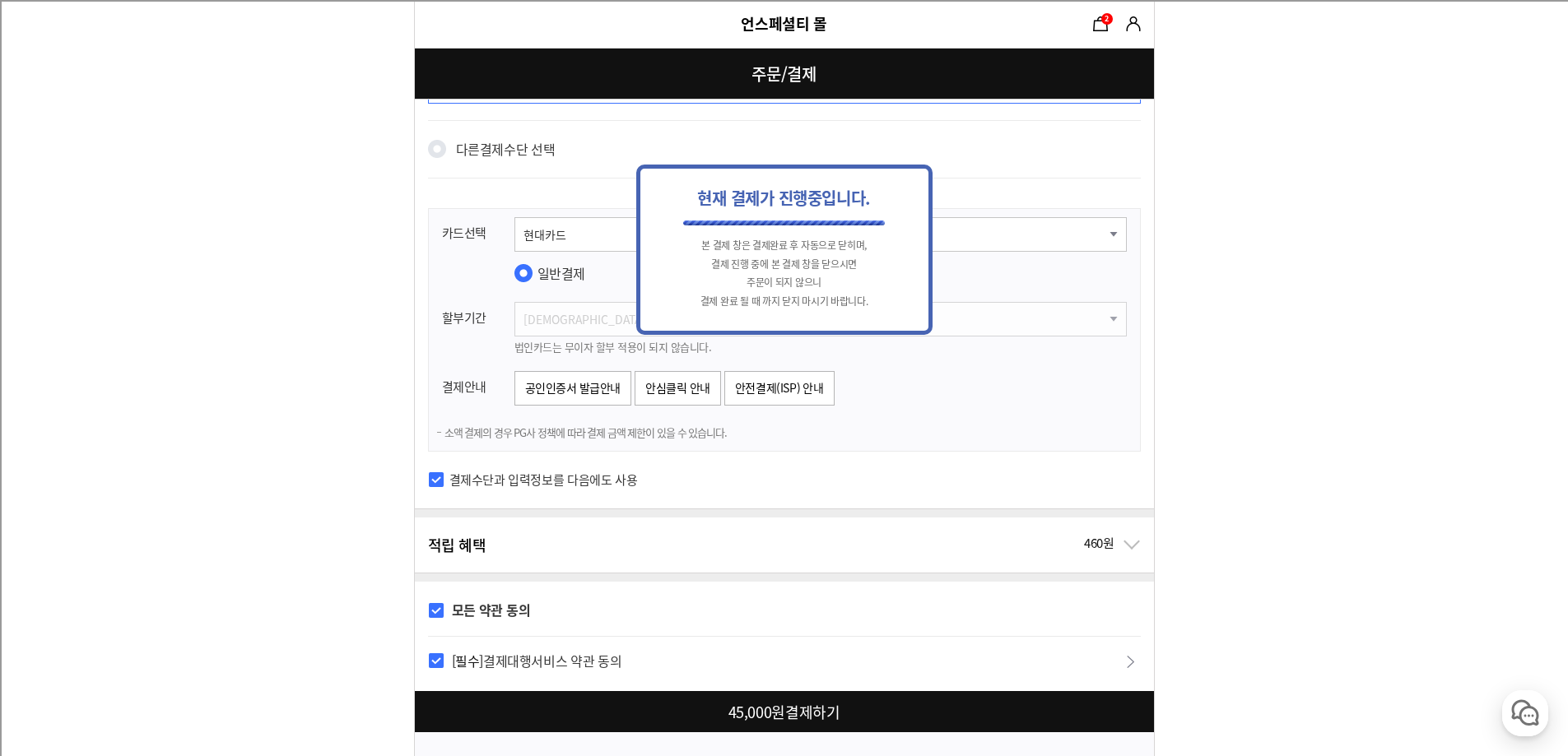
scroll to position [1317, 0]
